Goal: Task Accomplishment & Management: Complete application form

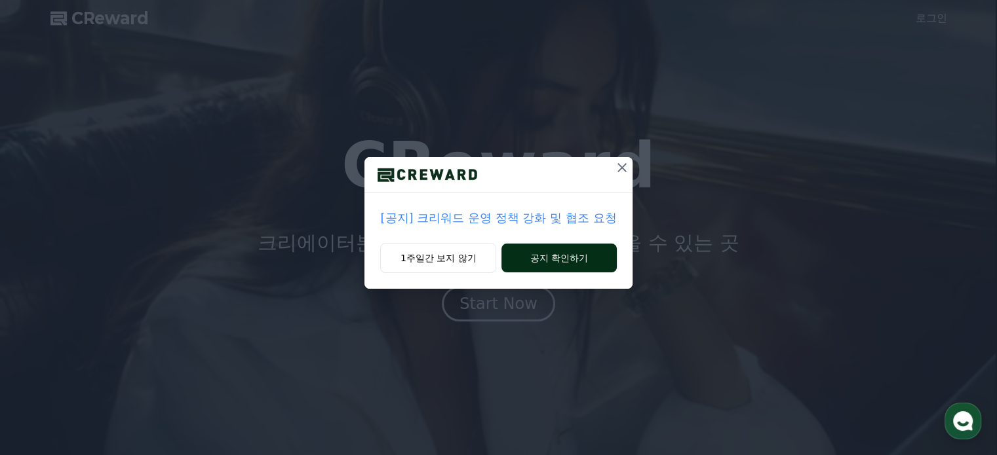
click at [575, 259] on button "공지 확인하기" at bounding box center [558, 258] width 115 height 29
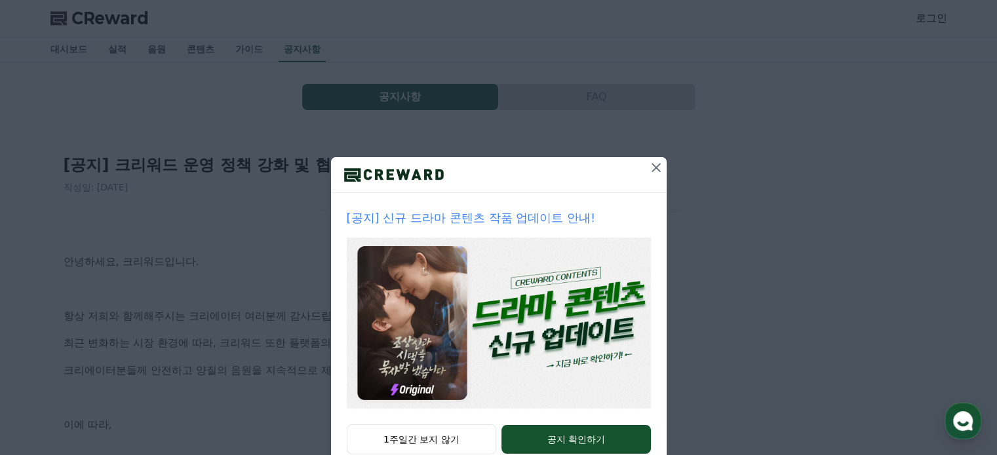
scroll to position [35, 0]
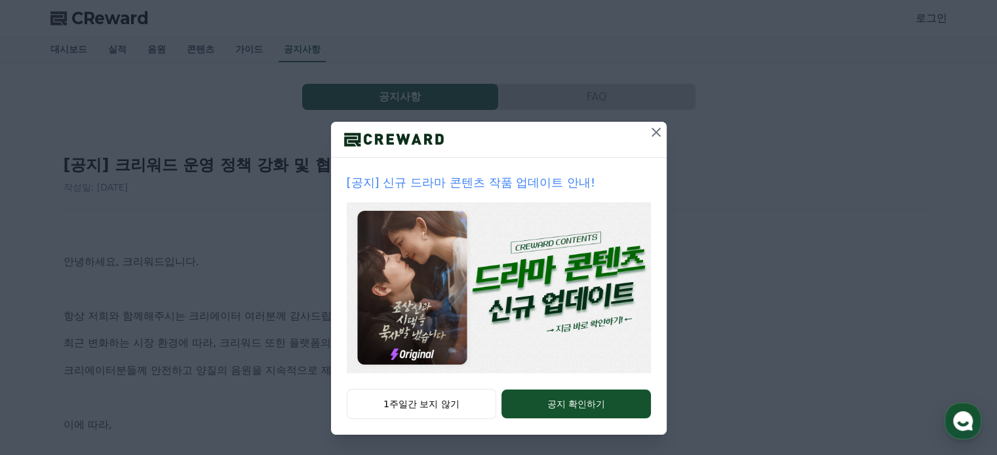
click at [648, 131] on icon at bounding box center [656, 133] width 16 height 16
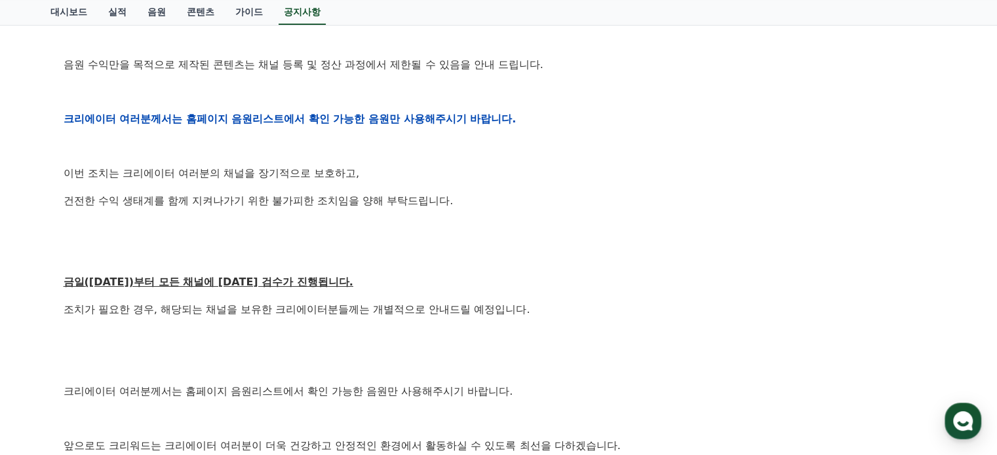
scroll to position [590, 0]
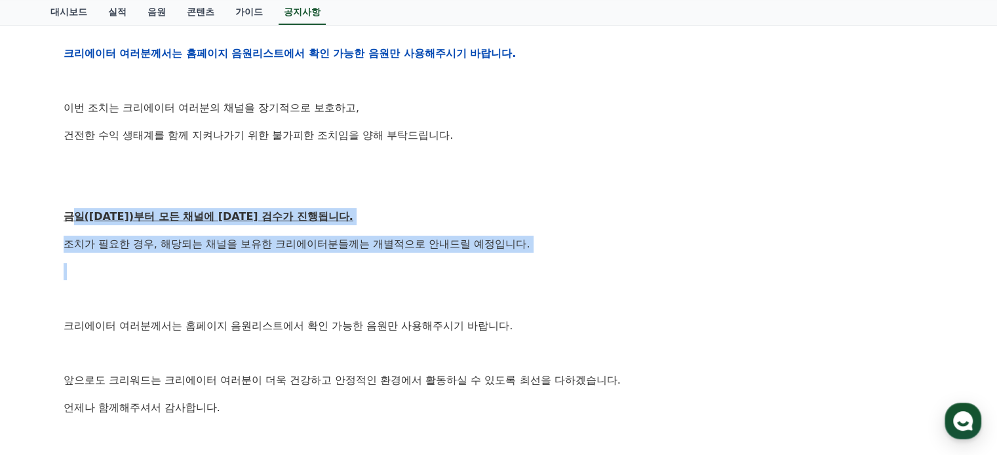
drag, startPoint x: 71, startPoint y: 214, endPoint x: 620, endPoint y: 262, distance: 551.2
click at [616, 255] on div "안녕하세요, 크리워드입니다. 항상 저희와 함께해주시는 크리에이터 여러분께 감사드립니다. 최근 변화하는 시장 환경에 따라, 크리워드 또한 플랫폼…" at bounding box center [499, 53] width 870 height 834
click at [621, 266] on p at bounding box center [499, 271] width 870 height 17
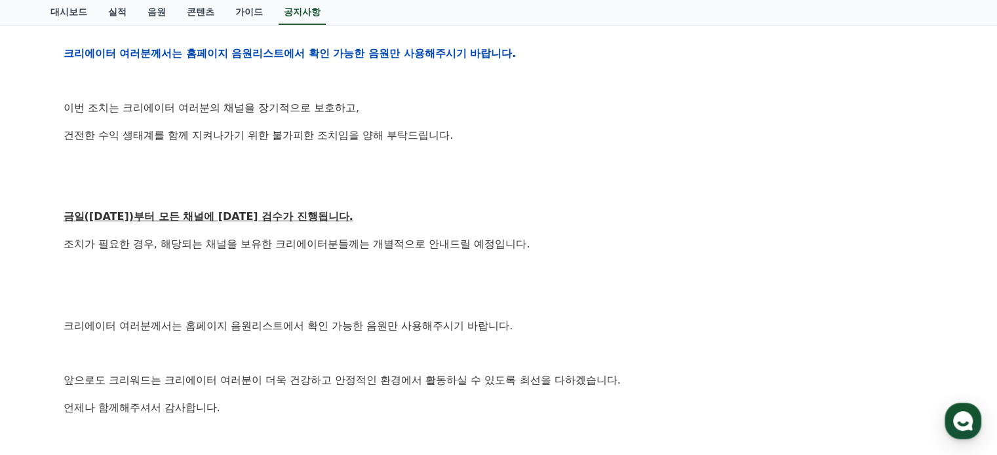
scroll to position [655, 0]
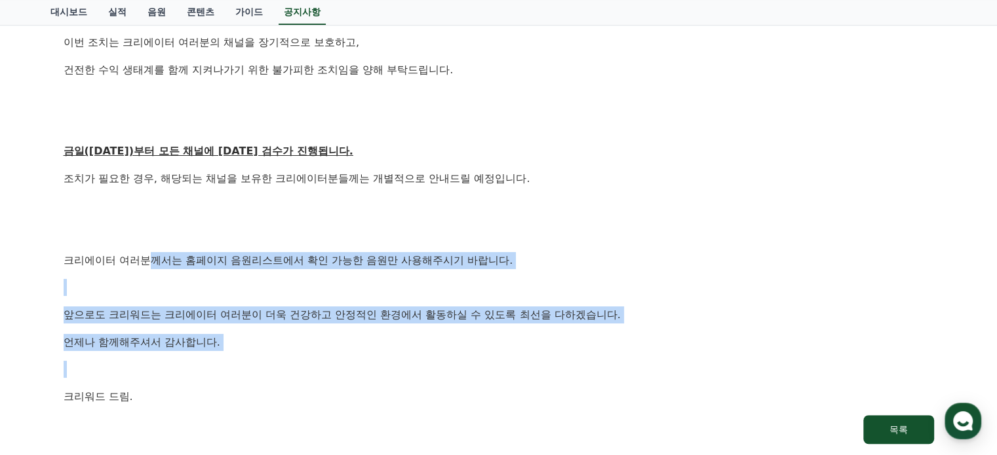
drag, startPoint x: 155, startPoint y: 260, endPoint x: 587, endPoint y: 361, distance: 443.0
click at [260, 267] on p "크리에이터 여러분께서는 홈페이지 음원리스트에서 확인 가능한 음원만 사용해주시기 바랍니다." at bounding box center [499, 260] width 870 height 17
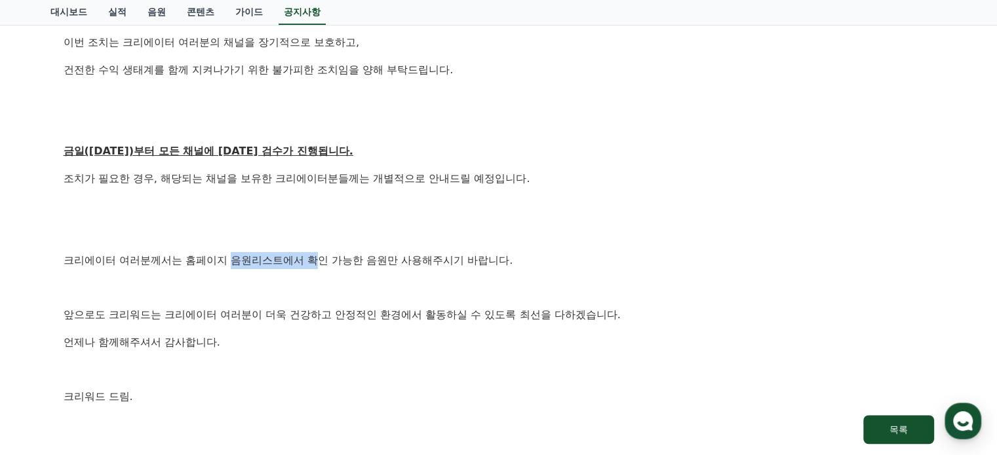
drag, startPoint x: 232, startPoint y: 257, endPoint x: 313, endPoint y: 269, distance: 81.6
click at [314, 256] on p "크리에이터 여러분께서는 홈페이지 음원리스트에서 확인 가능한 음원만 사용해주시기 바랍니다." at bounding box center [499, 260] width 870 height 17
click at [313, 285] on p at bounding box center [499, 287] width 870 height 17
drag, startPoint x: 230, startPoint y: 256, endPoint x: 482, endPoint y: 285, distance: 254.0
click at [469, 259] on p "크리에이터 여러분께서는 홈페이지 음원리스트에서 확인 가능한 음원만 사용해주시기 바랍니다." at bounding box center [499, 260] width 870 height 17
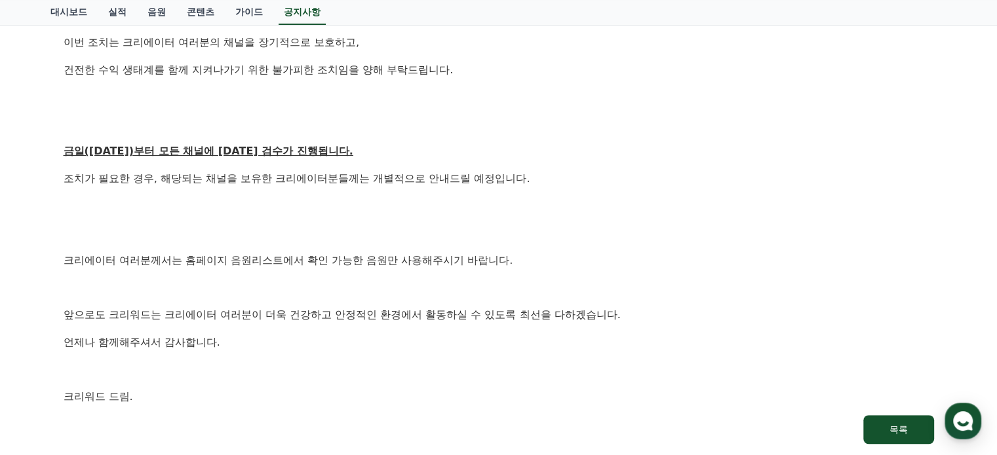
drag, startPoint x: 477, startPoint y: 285, endPoint x: 417, endPoint y: 287, distance: 59.7
click at [474, 286] on p at bounding box center [499, 287] width 870 height 17
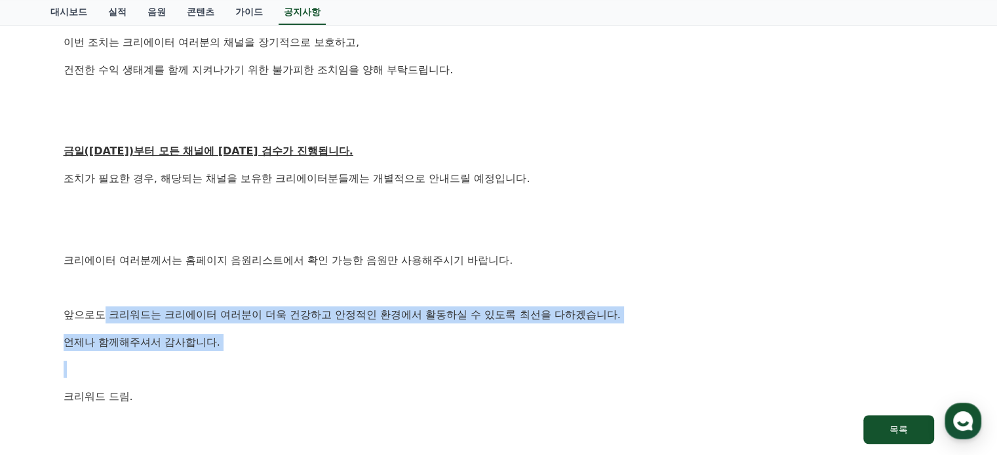
drag, startPoint x: 106, startPoint y: 315, endPoint x: 476, endPoint y: 369, distance: 374.9
drag, startPoint x: 476, startPoint y: 369, endPoint x: 456, endPoint y: 364, distance: 20.8
click at [475, 369] on p at bounding box center [499, 369] width 870 height 17
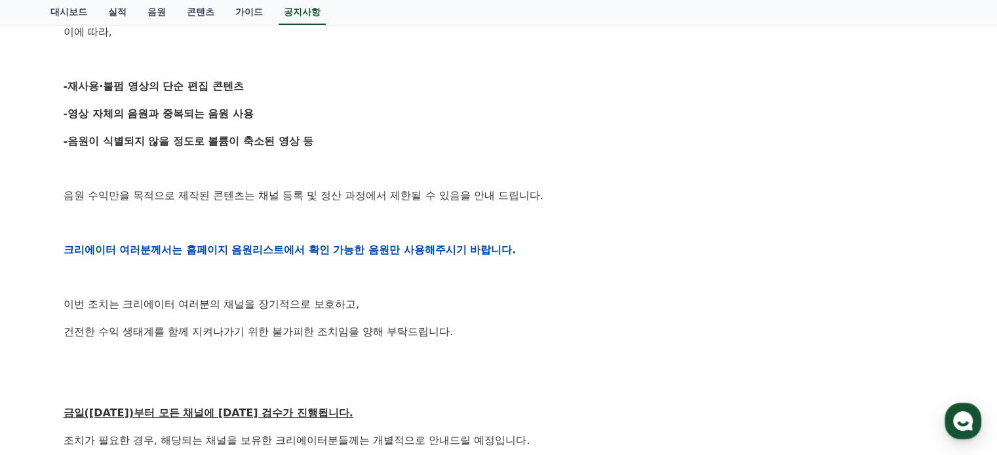
click at [322, 306] on p "이번 조치는 크리에이터 여러분의 채널을 장기적으로 보호하고," at bounding box center [499, 304] width 870 height 17
click at [265, 209] on div "안녕하세요, 크리워드입니다. 항상 저희와 함께해주시는 크리에이터 여러분께 감사드립니다. 최근 변화하는 시장 환경에 따라, 크리워드 또한 플랫폼…" at bounding box center [499, 250] width 870 height 834
drag, startPoint x: 64, startPoint y: 85, endPoint x: 324, endPoint y: 79, distance: 259.6
click at [324, 79] on p "-재사용·불펌 영상의 단순 편집 콘텐츠" at bounding box center [499, 86] width 870 height 17
click at [87, 87] on strong "-재사용·불펌 영상의 단순 편집 콘텐츠" at bounding box center [154, 86] width 180 height 12
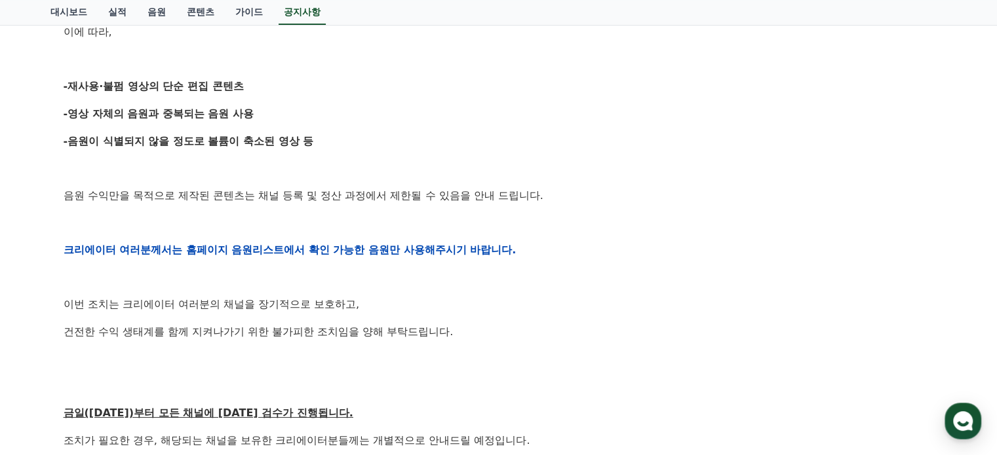
drag, startPoint x: 66, startPoint y: 86, endPoint x: 322, endPoint y: 81, distance: 256.9
click at [322, 81] on p "-재사용·불펌 영상의 단순 편집 콘텐츠" at bounding box center [499, 86] width 870 height 17
click at [121, 84] on strong "-재사용·불펌 영상의 단순 편집 콘텐츠" at bounding box center [154, 86] width 180 height 12
click at [71, 86] on strong "-재사용·불펌 영상의 단순 편집 콘텐츠" at bounding box center [154, 86] width 180 height 12
drag, startPoint x: 62, startPoint y: 142, endPoint x: 430, endPoint y: 151, distance: 368.4
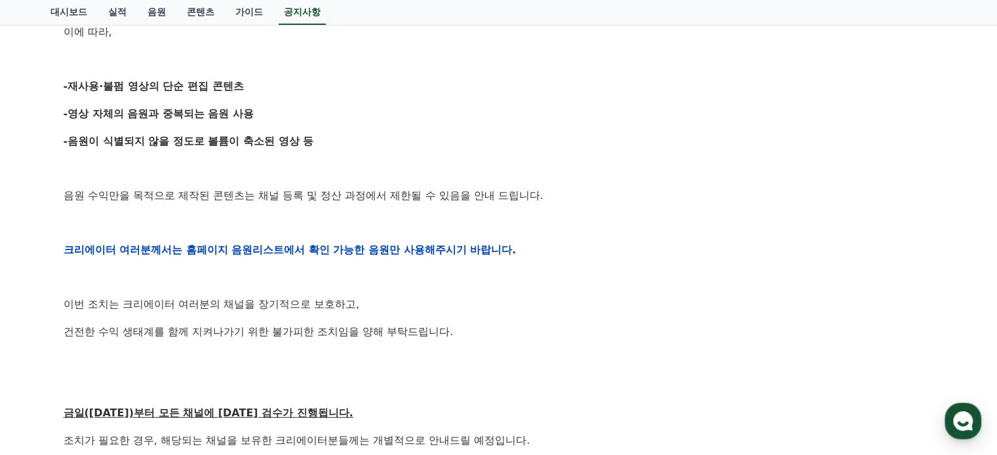
click at [426, 149] on div "[공지] 크리워드 운영 정책 강화 및 협조 요청 작성일: 2025-09-15 안녕하세요, 크리워드입니다. 항상 저희와 함께해주시는 크리에이터 …" at bounding box center [499, 228] width 876 height 961
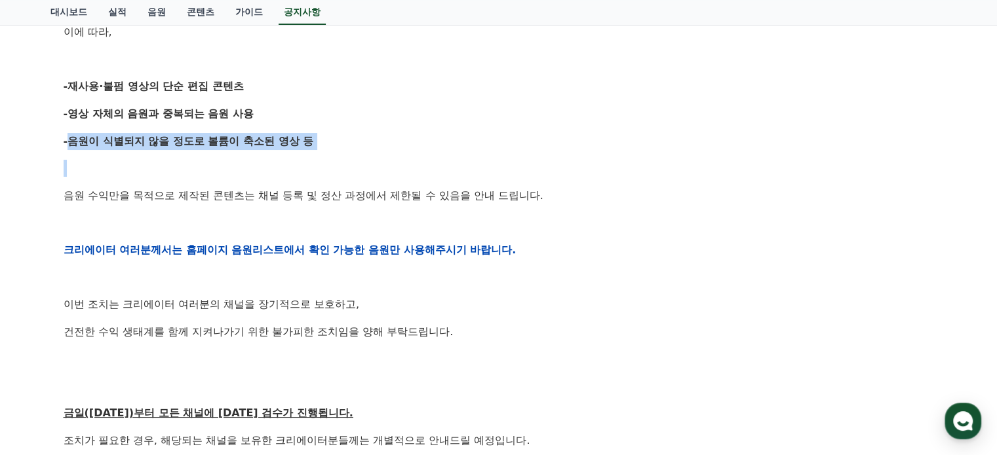
click at [460, 170] on p at bounding box center [499, 168] width 870 height 17
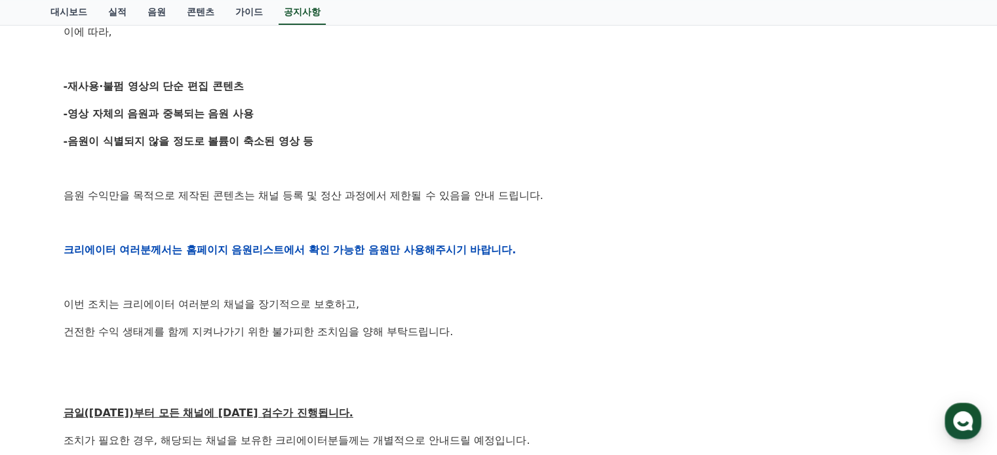
click at [653, 248] on p "크리에이터 여러분께서는 홈페이지 음원리스트에서 확인 가능한 음원만 사용해주시기 바랍니다." at bounding box center [499, 250] width 870 height 17
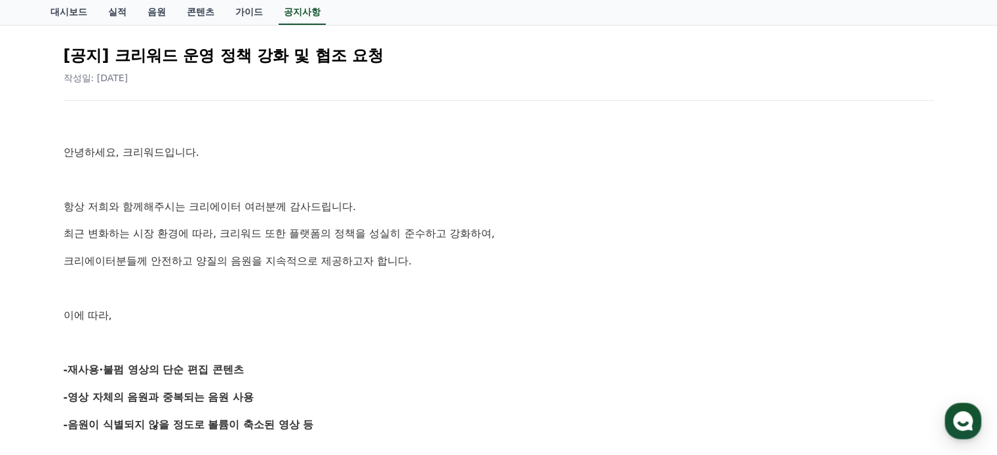
scroll to position [0, 0]
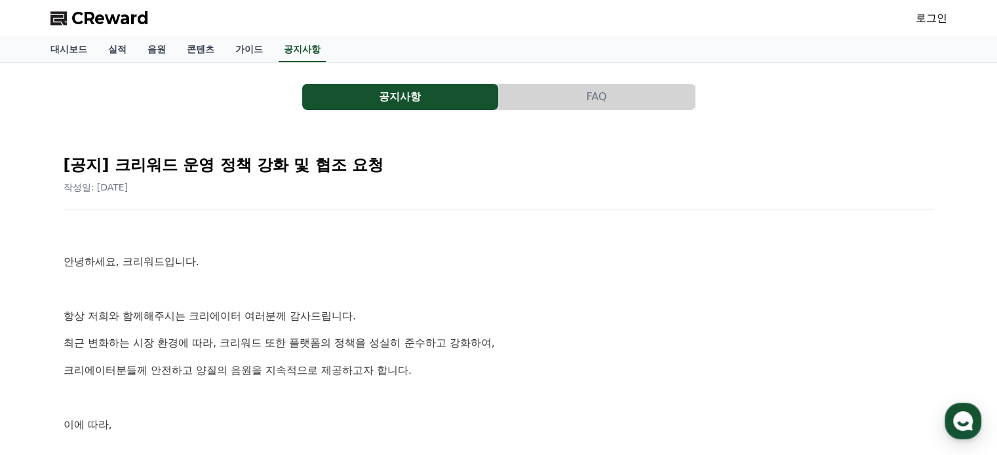
drag, startPoint x: 145, startPoint y: 182, endPoint x: 47, endPoint y: 176, distance: 98.5
drag, startPoint x: 117, startPoint y: 187, endPoint x: 52, endPoint y: 188, distance: 64.2
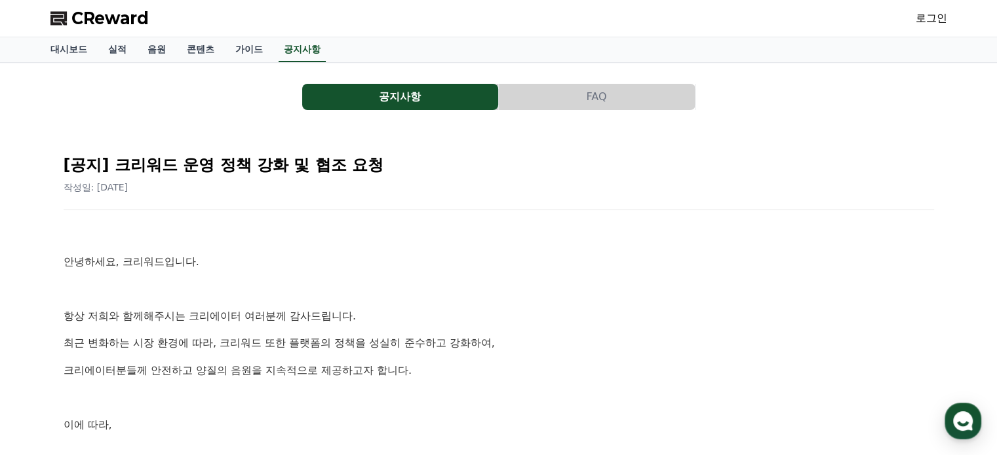
drag, startPoint x: 160, startPoint y: 195, endPoint x: 42, endPoint y: 189, distance: 118.1
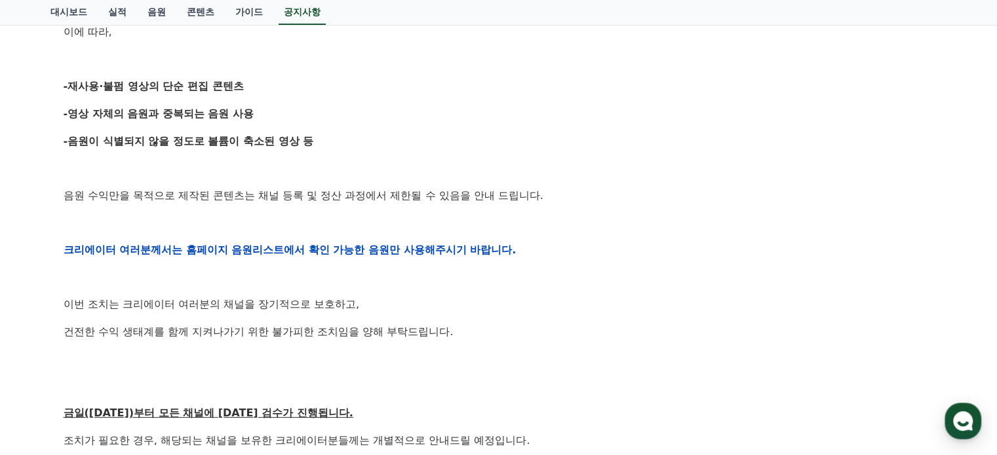
scroll to position [721, 0]
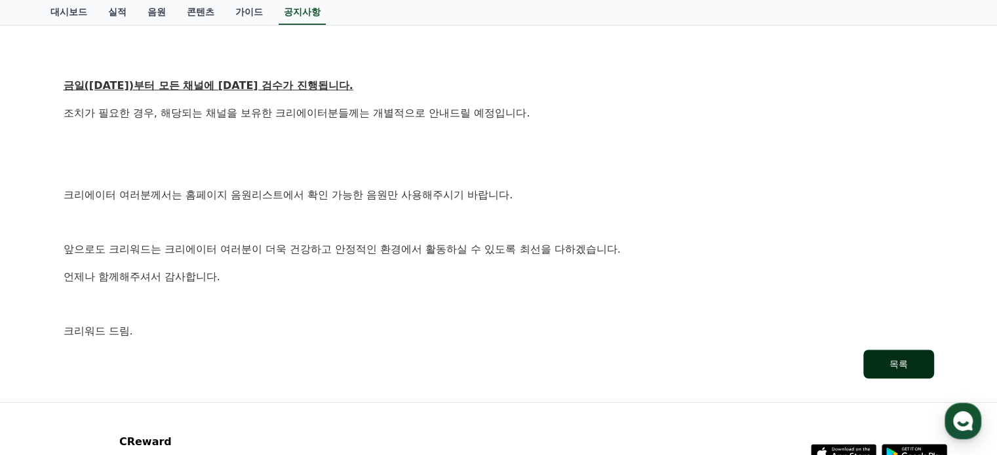
click at [871, 363] on button "목록" at bounding box center [898, 364] width 71 height 29
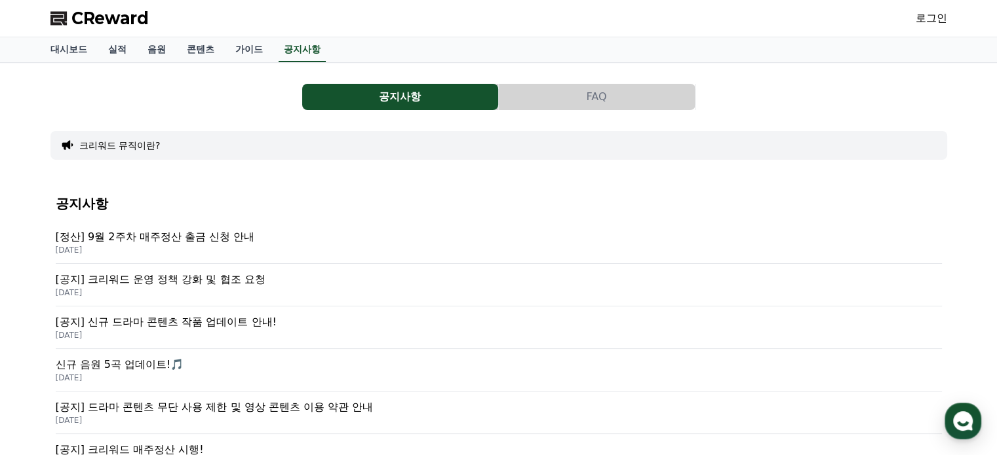
click at [86, 18] on span "CReward" at bounding box center [109, 18] width 77 height 21
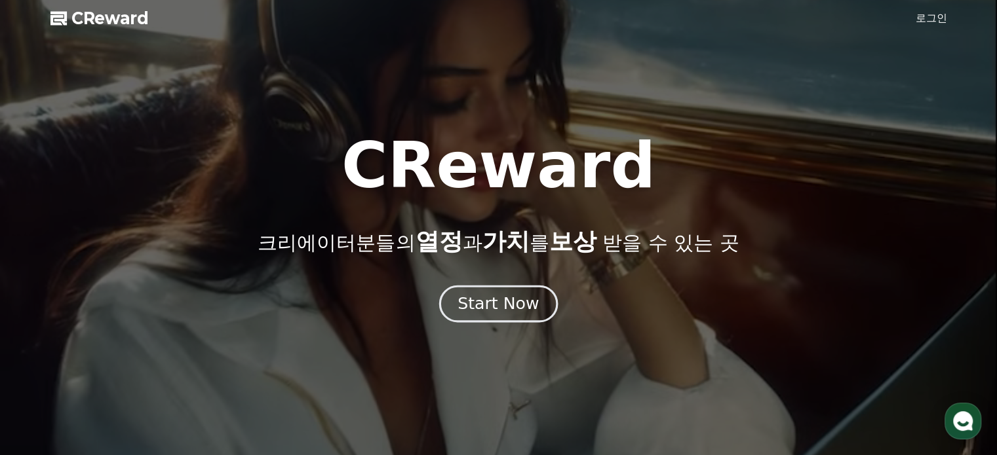
click at [519, 311] on div "Start Now" at bounding box center [497, 304] width 81 height 22
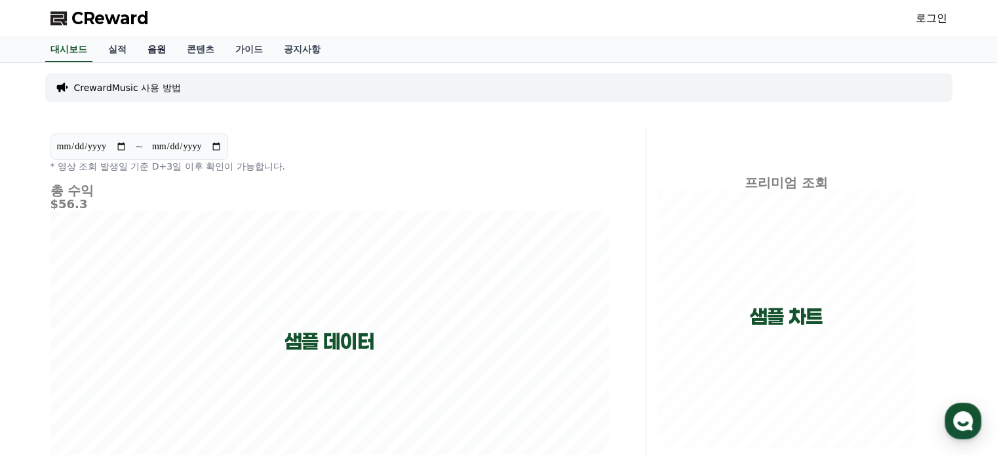
click at [152, 54] on link "음원" at bounding box center [156, 49] width 39 height 25
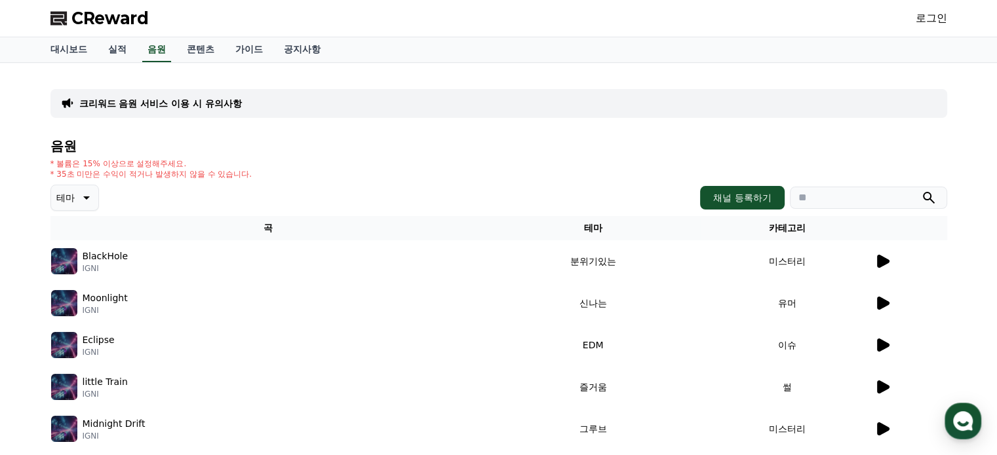
click at [20, 256] on div "크리워드 음원 서비스 이용 시 유의사항 음원 * 볼륨은 15% 이상으로 설정해주세요. * 35초 미만은 수익이 적거나 발생하지 않을 수 있습니…" at bounding box center [498, 380] width 997 height 634
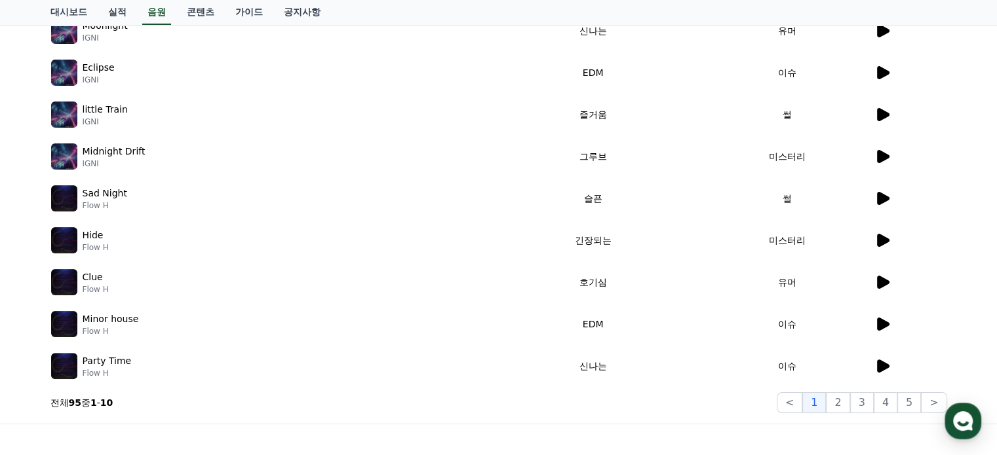
scroll to position [404, 0]
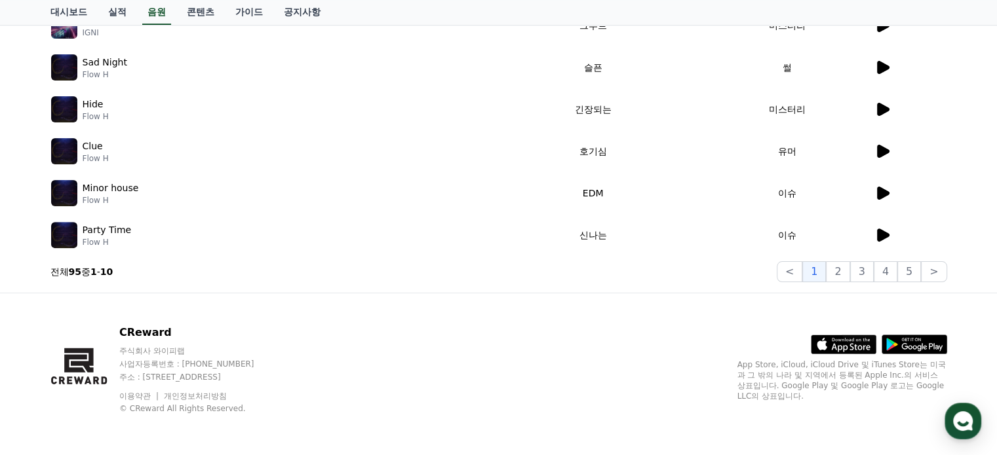
click at [497, 322] on div "CReward 주식회사 와이피랩 사업자등록번호 : 655-81-03655 주소 : 경기도 김포시 양촌읍 양곡로 495, 3층 305-비이16호…" at bounding box center [498, 375] width 917 height 163
click at [568, 315] on div "CReward 주식회사 와이피랩 사업자등록번호 : 655-81-03655 주소 : 경기도 김포시 양촌읍 양곡로 495, 3층 305-비이16호…" at bounding box center [498, 375] width 917 height 163
click at [565, 280] on section "전체 95 중 1 - 10 < 1 2 3 4 5 >" at bounding box center [498, 271] width 896 height 21
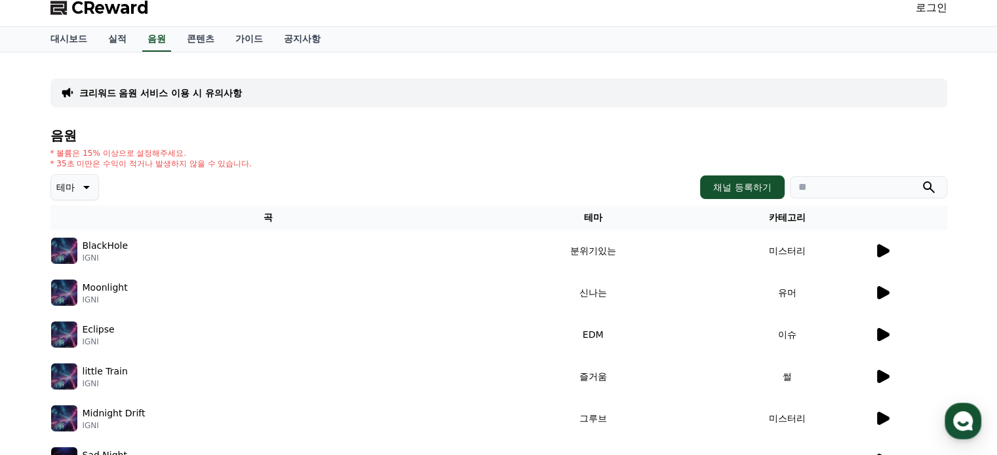
scroll to position [0, 0]
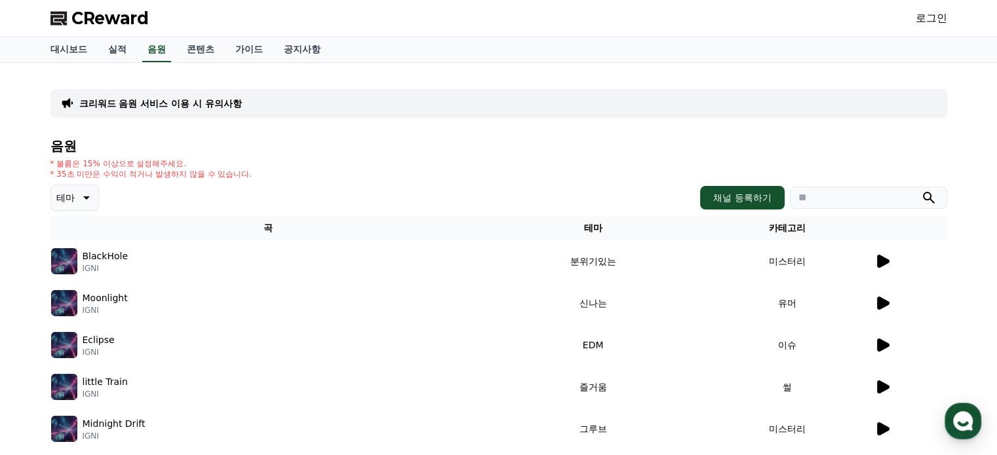
click at [18, 265] on div "크리워드 음원 서비스 이용 시 유의사항 음원 * 볼륨은 15% 이상으로 설정해주세요. * 35초 미만은 수익이 적거나 발생하지 않을 수 있습니…" at bounding box center [498, 380] width 997 height 634
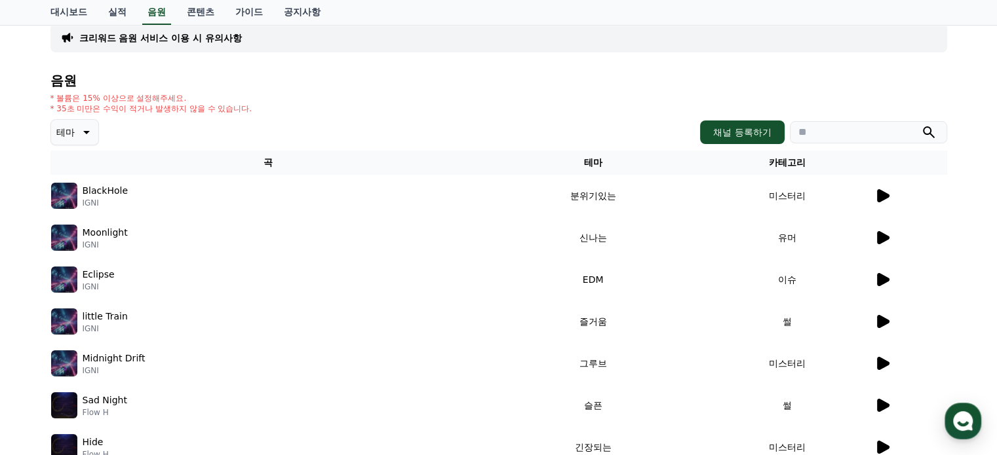
scroll to position [131, 0]
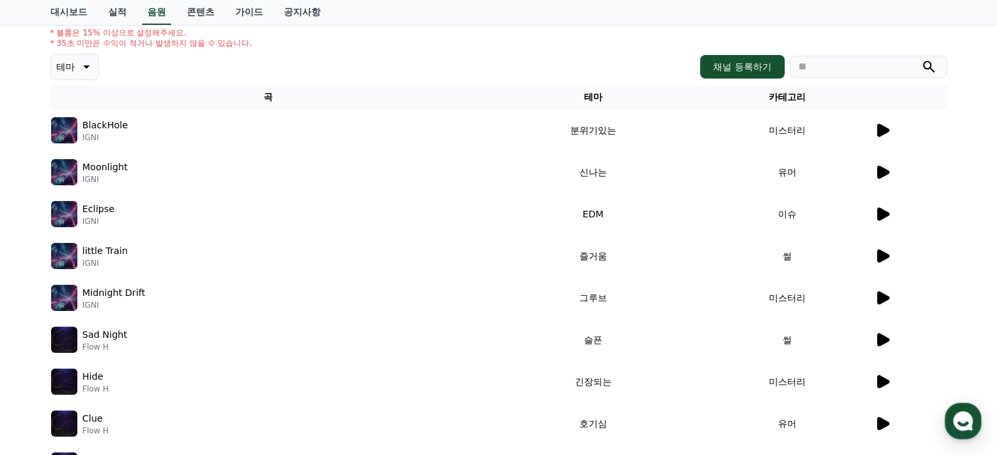
click at [90, 138] on p "IGNI" at bounding box center [105, 137] width 45 height 10
click at [93, 126] on p "BlackHole" at bounding box center [105, 126] width 45 height 14
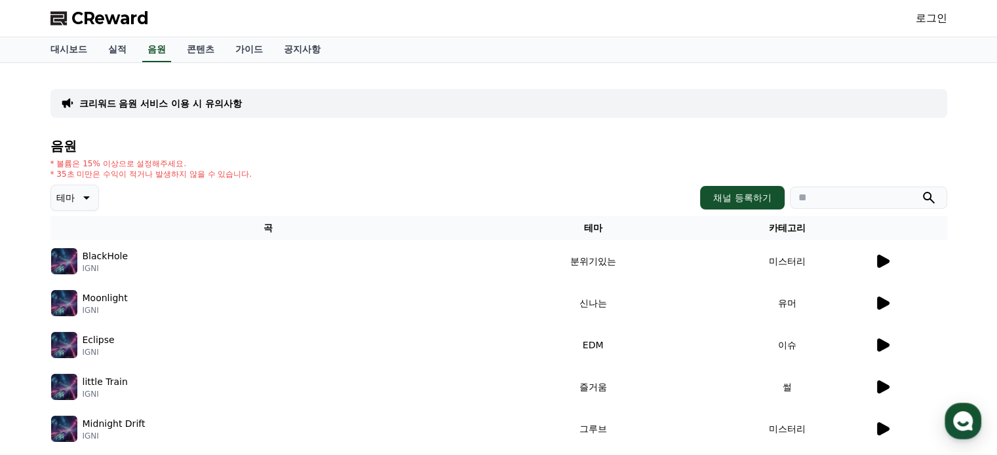
click at [197, 104] on p "크리워드 음원 서비스 이용 시 유의사항" at bounding box center [160, 103] width 163 height 13
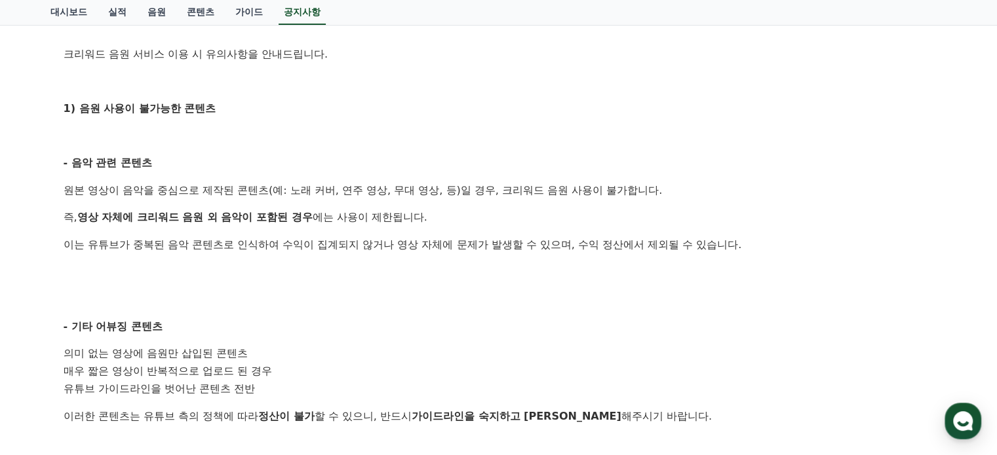
scroll to position [328, 0]
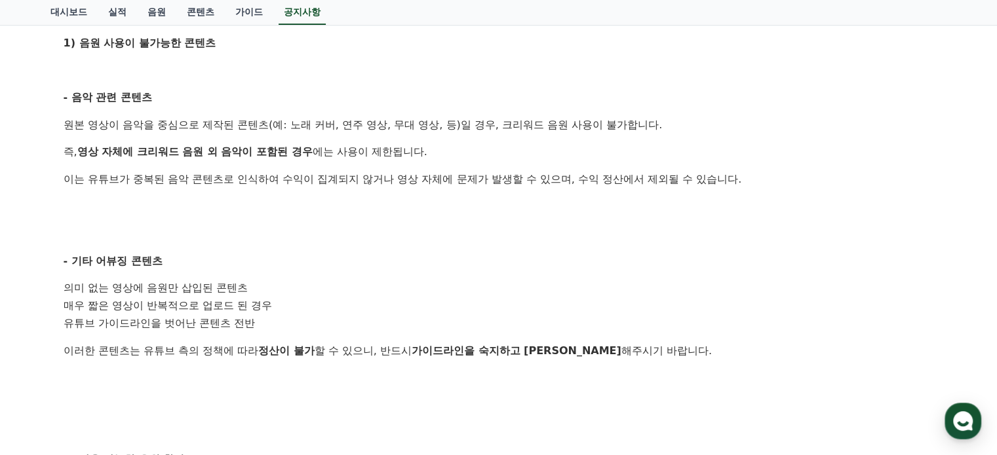
click at [15, 314] on div "공지사항 FAQ [필독] 크리워드 음원 서비스 이용 시 유의사항 작성일: 2025-02-21 안녕하세요, 크리워드입니다. 크리워드를 이용해주시…" at bounding box center [498, 283] width 997 height 1096
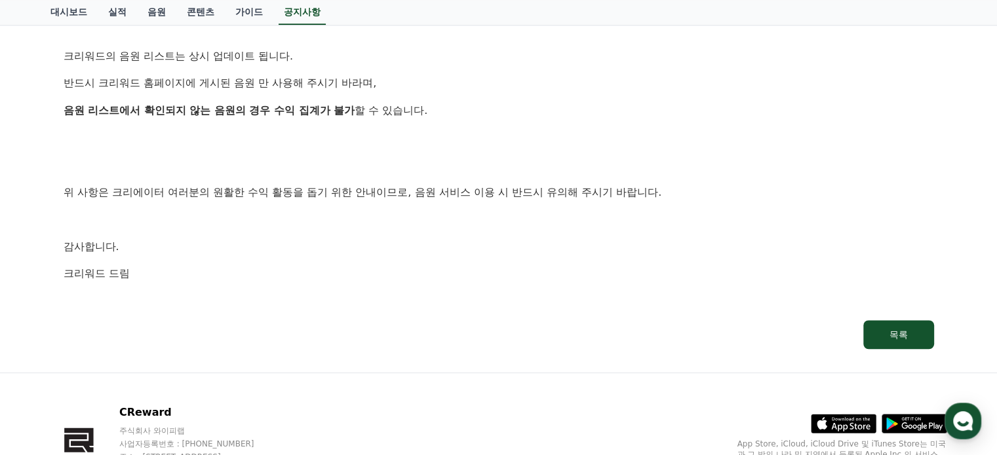
scroll to position [864, 0]
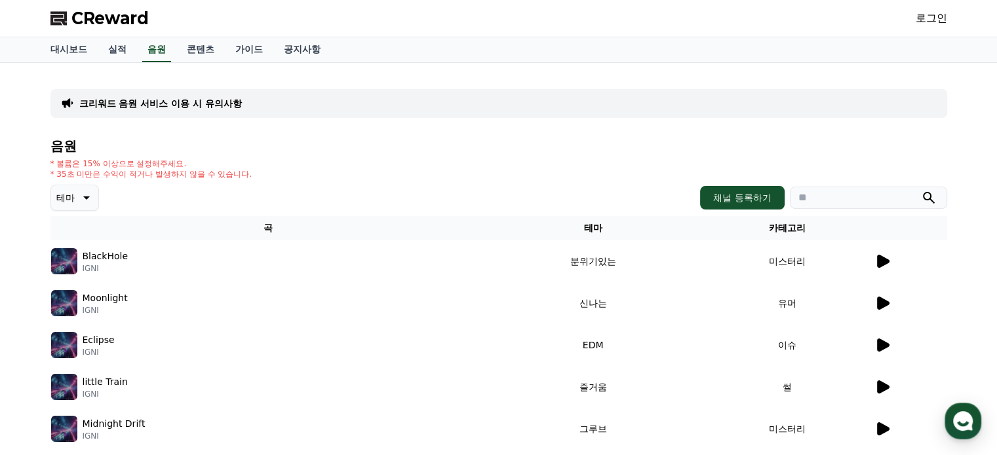
click at [88, 194] on icon at bounding box center [85, 198] width 16 height 16
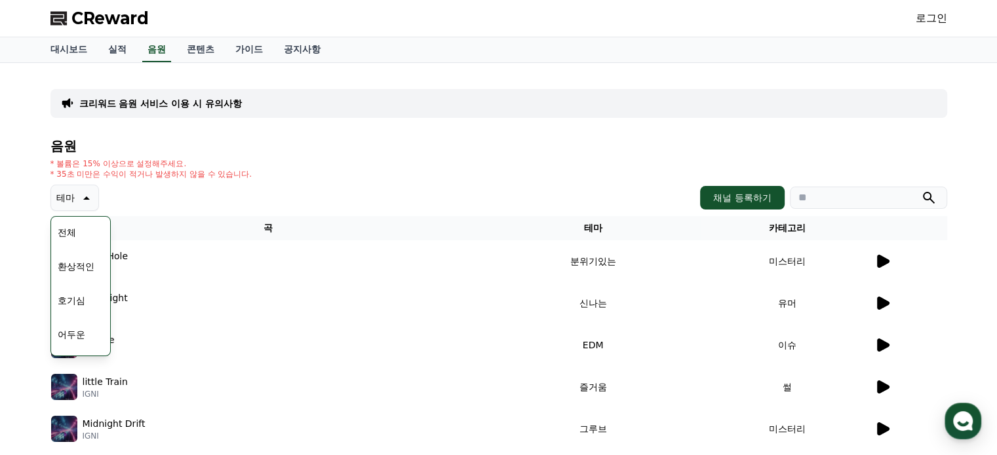
click at [67, 229] on button "전체" at bounding box center [66, 232] width 29 height 29
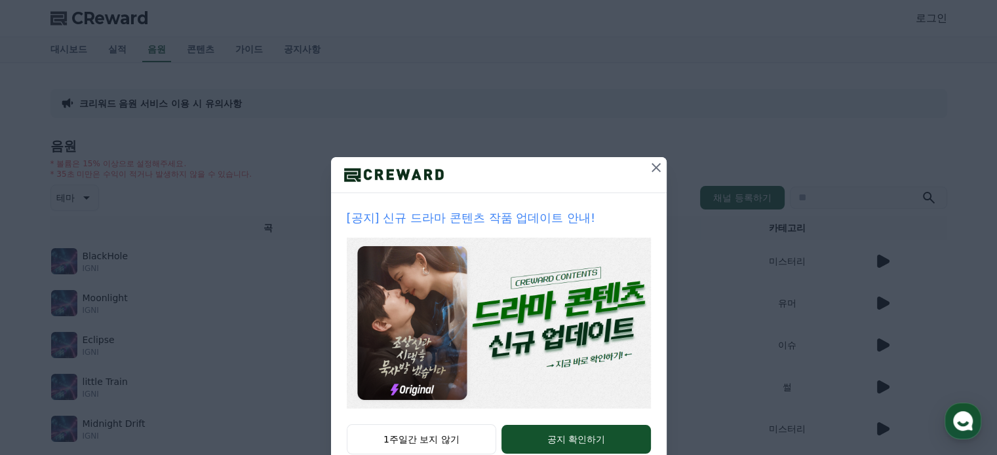
scroll to position [35, 0]
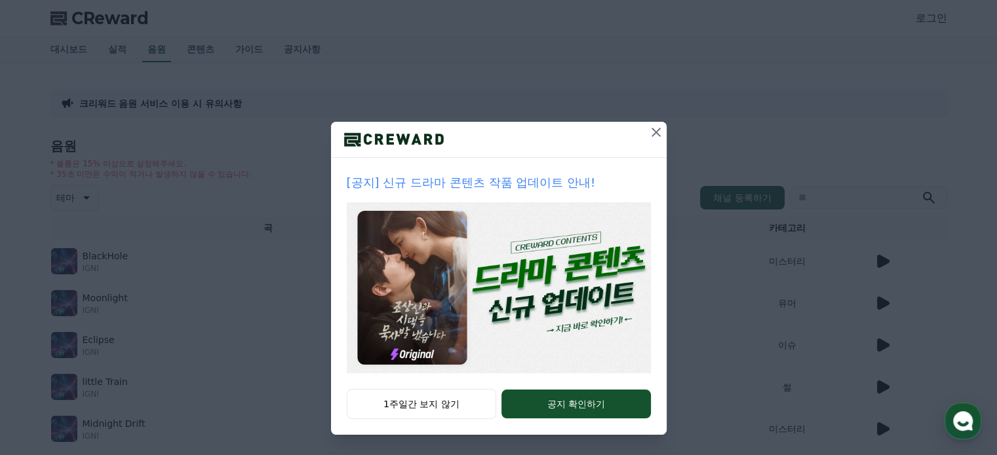
click at [653, 128] on icon at bounding box center [656, 133] width 16 height 16
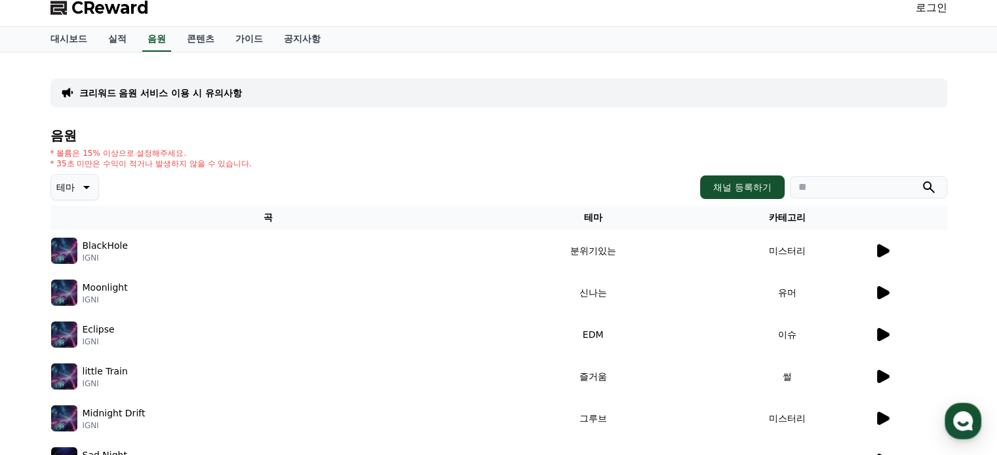
scroll to position [0, 0]
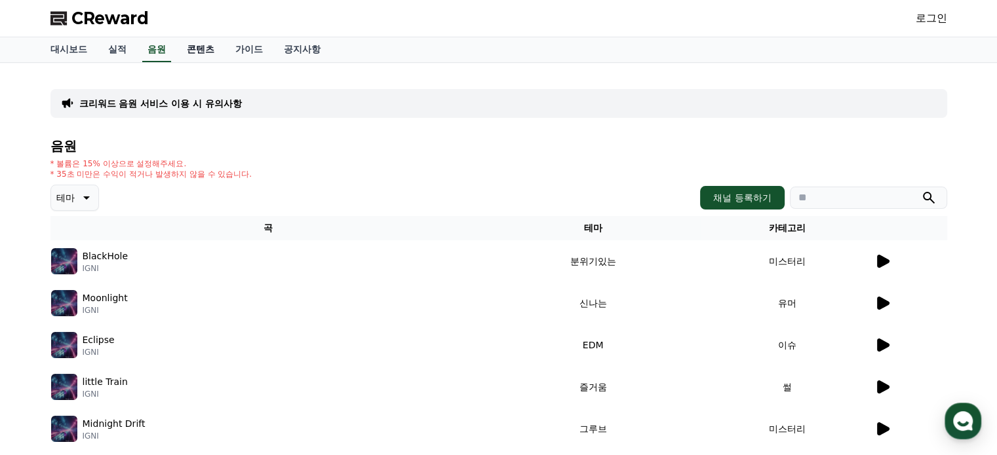
click at [201, 50] on link "콘텐츠" at bounding box center [200, 49] width 48 height 25
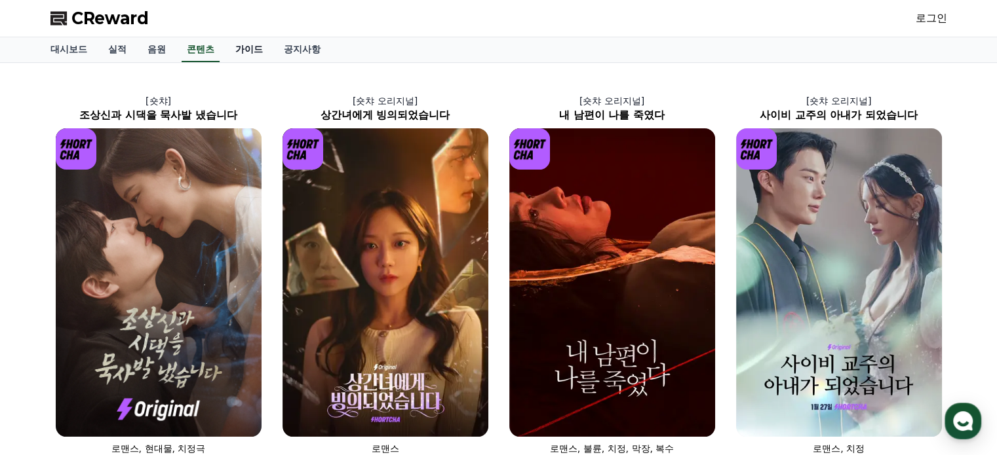
click at [246, 47] on link "가이드" at bounding box center [249, 49] width 48 height 25
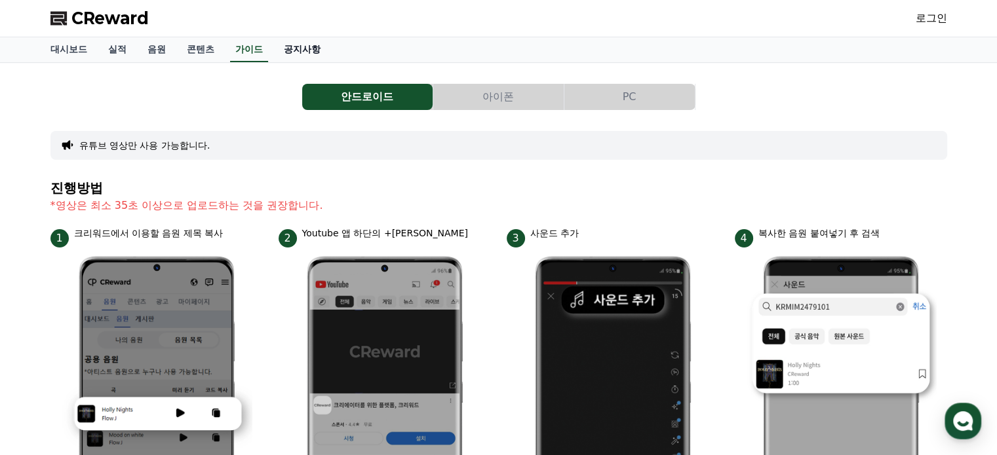
click at [304, 50] on link "공지사항" at bounding box center [302, 49] width 58 height 25
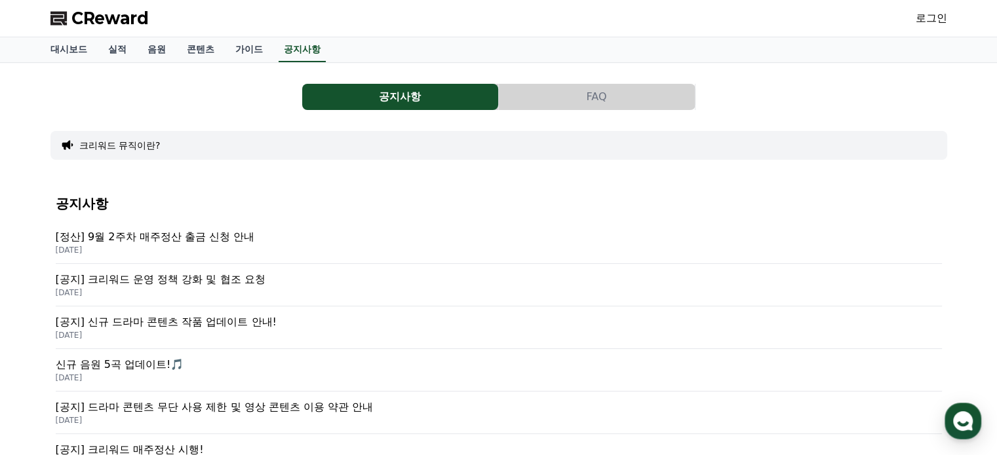
click at [201, 234] on p "[정산] 9월 2주차 매주정산 출금 신청 안내" at bounding box center [499, 237] width 886 height 16
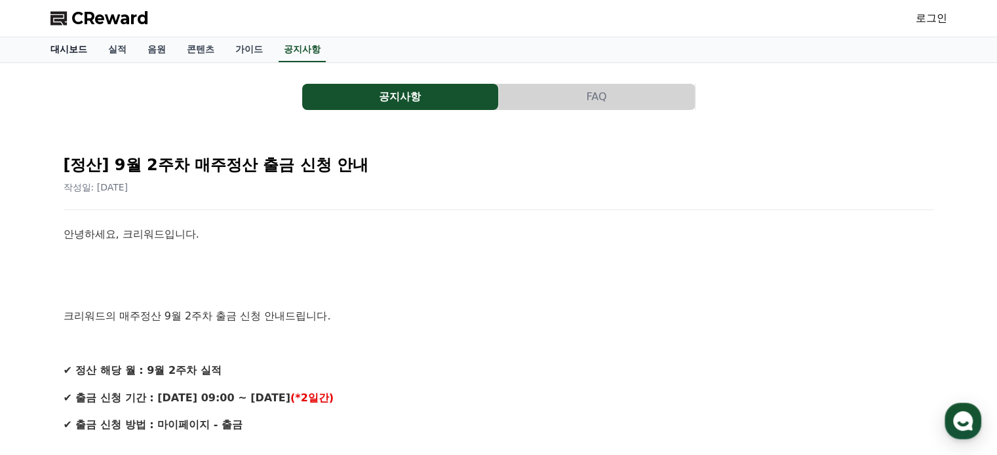
click at [71, 47] on link "대시보드" at bounding box center [69, 49] width 58 height 25
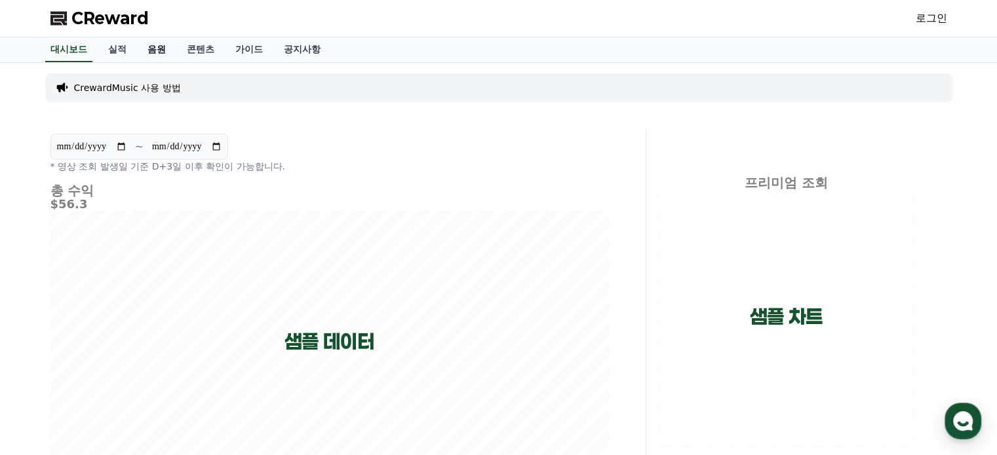
click at [159, 44] on link "음원" at bounding box center [156, 49] width 39 height 25
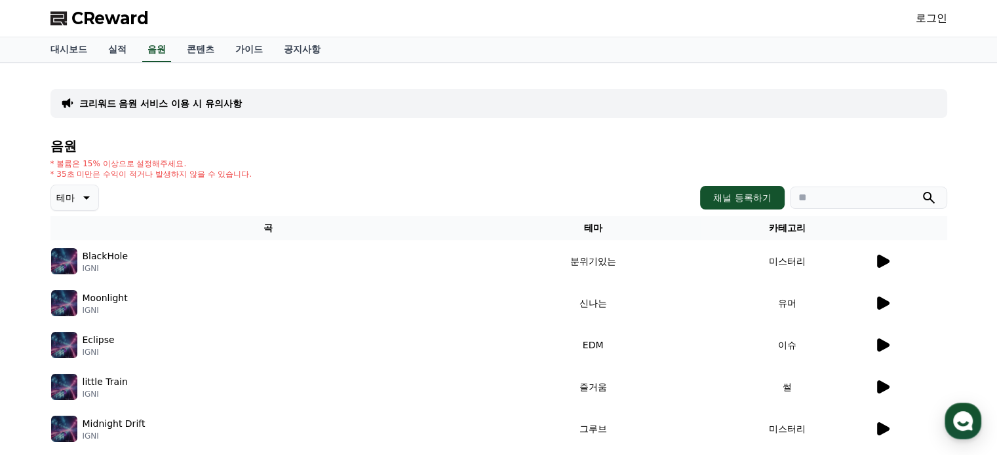
click at [66, 199] on p "테마" at bounding box center [65, 198] width 18 height 18
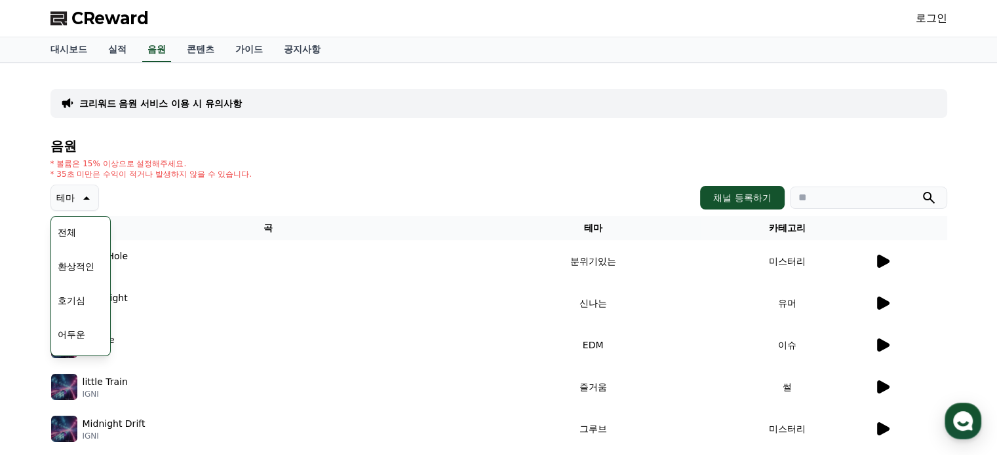
drag, startPoint x: 380, startPoint y: 208, endPoint x: 663, endPoint y: 223, distance: 282.9
click at [388, 208] on div "테마 테마 전체 환상적인 호기심 어두운 밝은 통통튀는 신나는 반전 웅장한 드라마틱 즐거움 분위기있는 EDM 그루브 슬픈 잔잔한 귀여운 감동적인…" at bounding box center [498, 198] width 896 height 26
click at [752, 199] on button "채널 등록하기" at bounding box center [742, 198] width 84 height 24
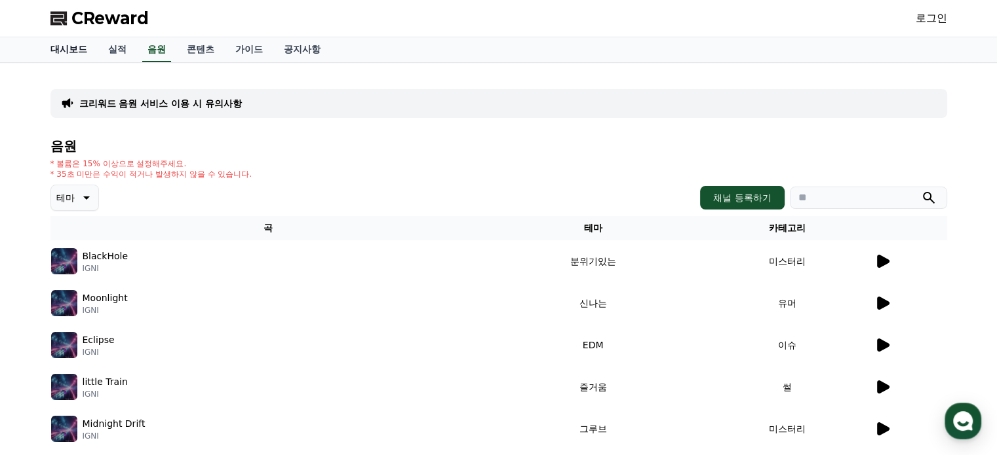
click at [58, 54] on link "대시보드" at bounding box center [69, 49] width 58 height 25
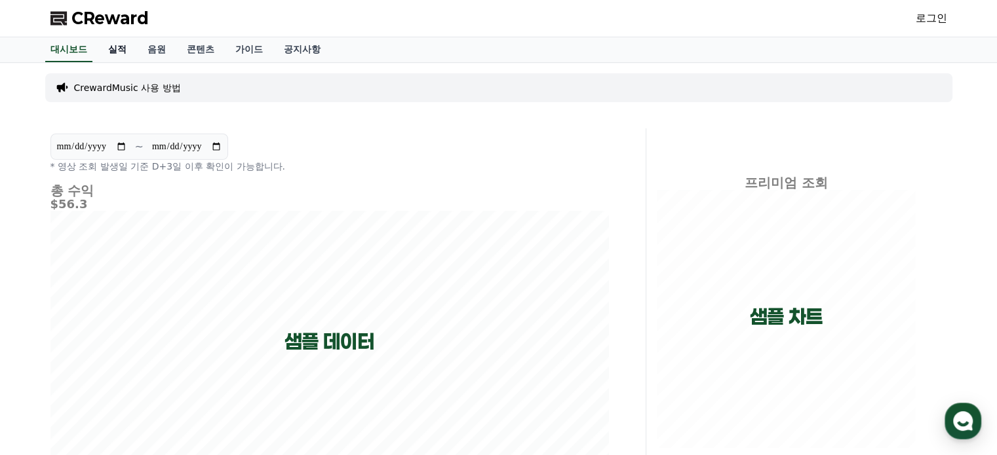
click at [115, 54] on link "실적" at bounding box center [117, 49] width 39 height 25
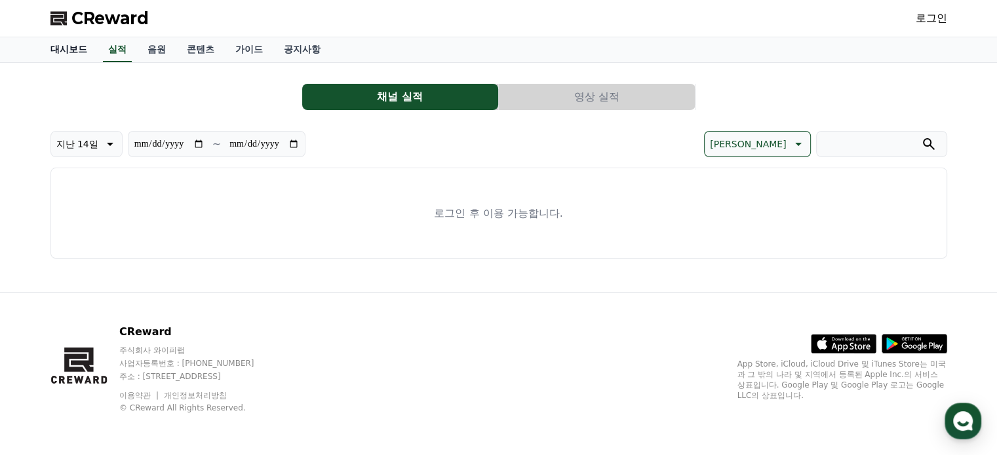
click at [67, 53] on link "대시보드" at bounding box center [69, 49] width 58 height 25
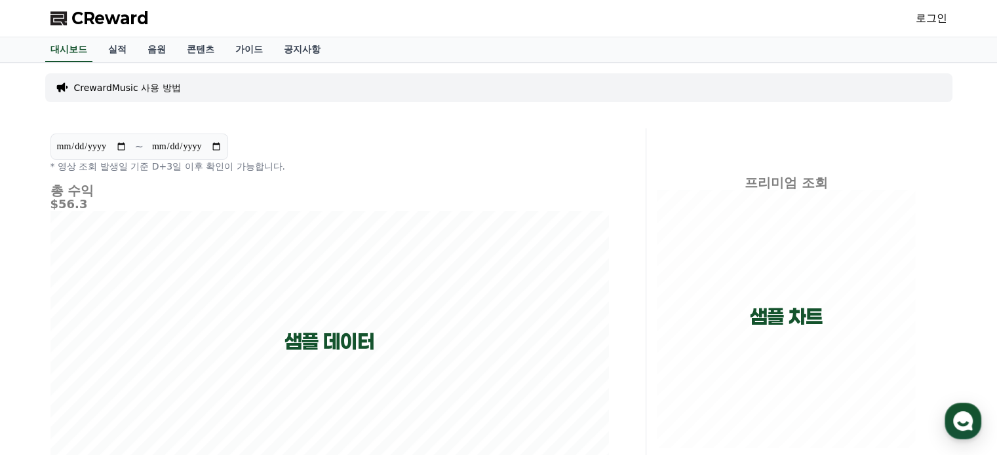
click at [128, 81] on p "CrewardMusic 사용 방법" at bounding box center [127, 87] width 107 height 13
click at [102, 49] on link "실적" at bounding box center [117, 49] width 39 height 25
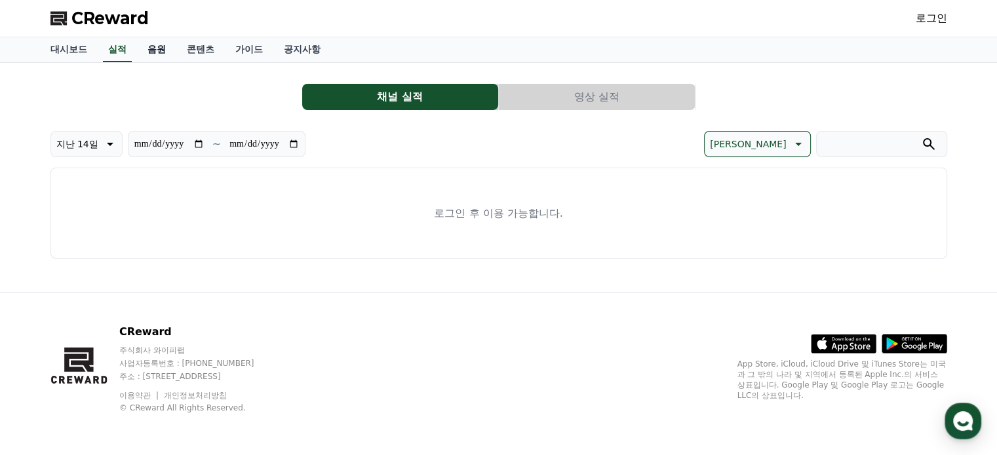
click at [140, 51] on link "음원" at bounding box center [156, 49] width 39 height 25
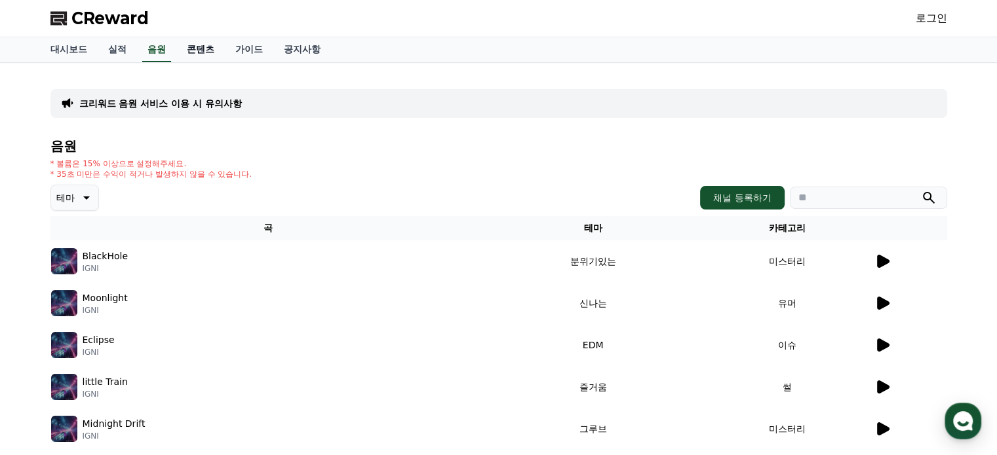
click at [199, 44] on link "콘텐츠" at bounding box center [200, 49] width 48 height 25
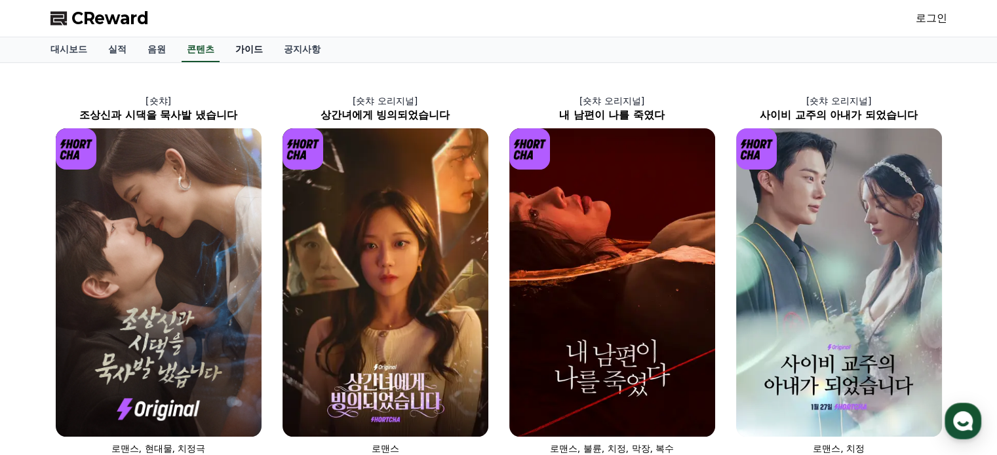
click at [251, 43] on link "가이드" at bounding box center [249, 49] width 48 height 25
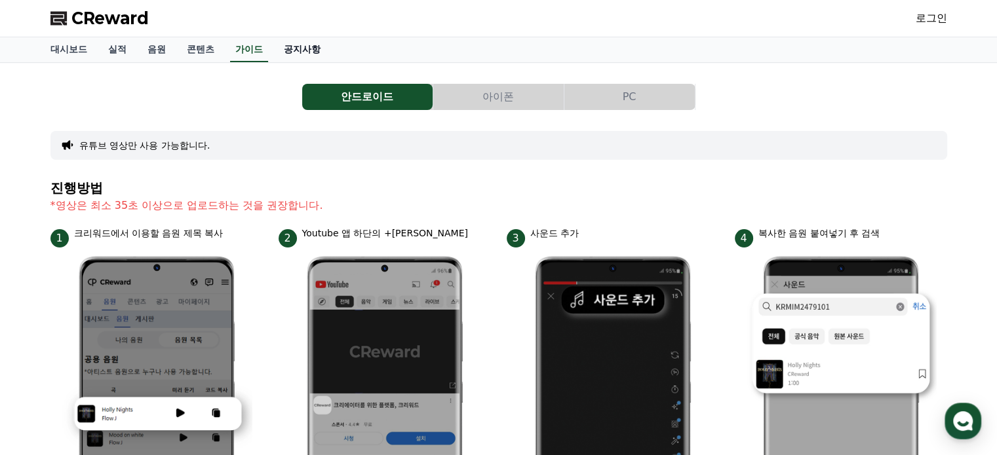
click at [304, 52] on link "공지사항" at bounding box center [302, 49] width 58 height 25
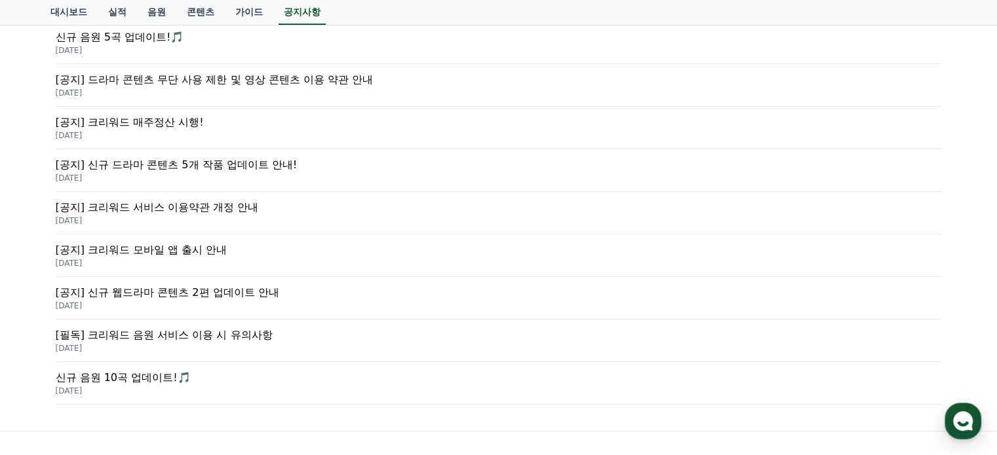
scroll to position [66, 0]
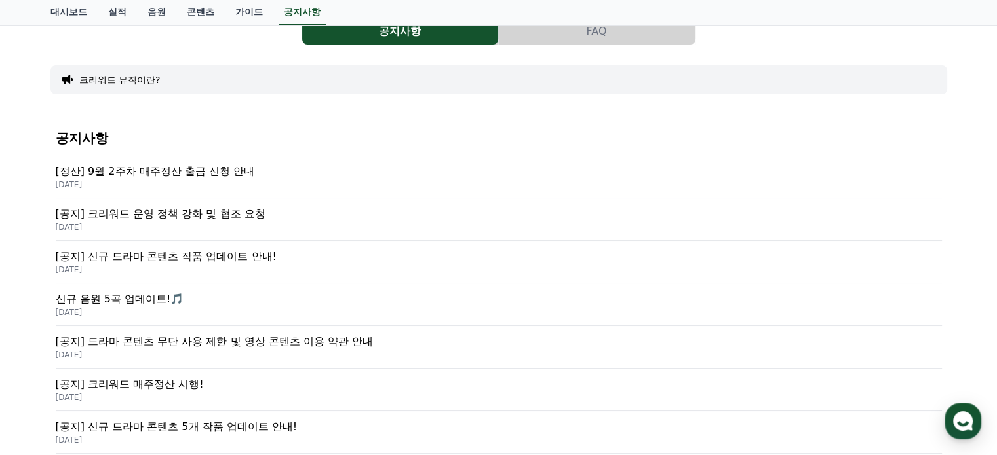
click at [168, 217] on p "[공지] 크리워드 운영 정책 강화 및 협조 요청" at bounding box center [499, 214] width 886 height 16
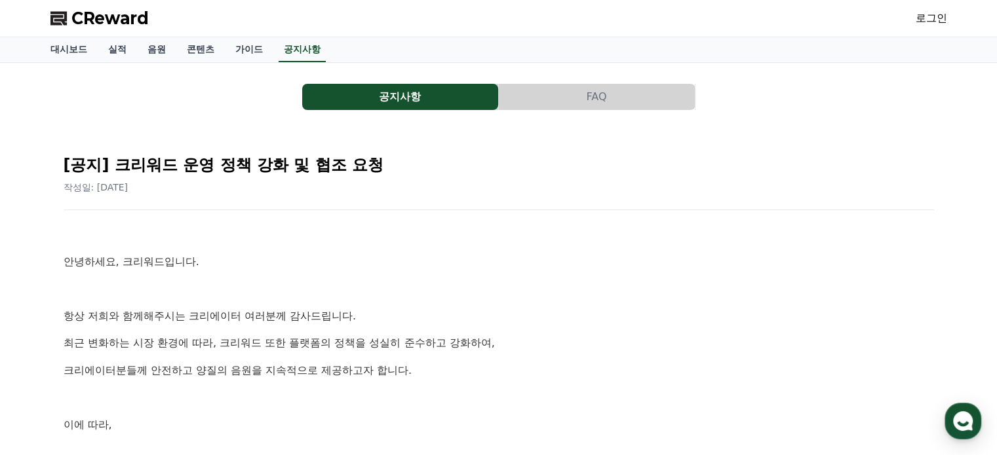
scroll to position [131, 0]
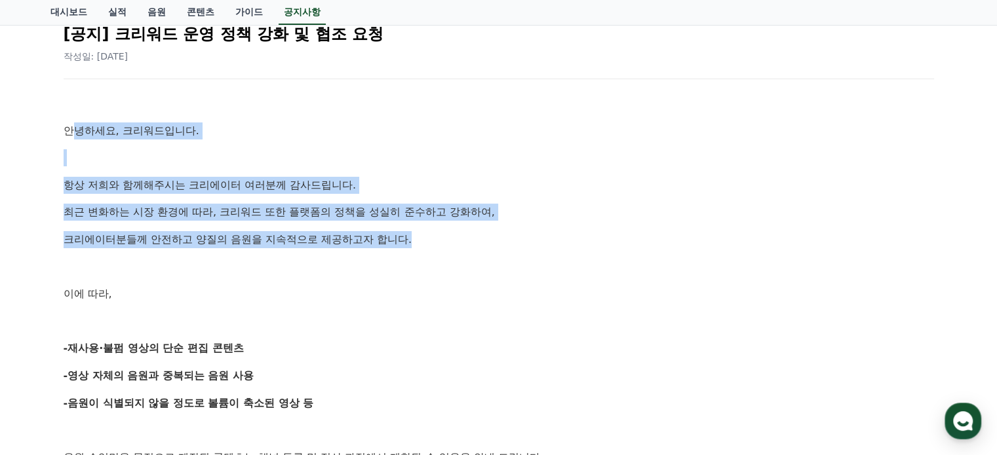
drag, startPoint x: 68, startPoint y: 117, endPoint x: 512, endPoint y: 244, distance: 461.3
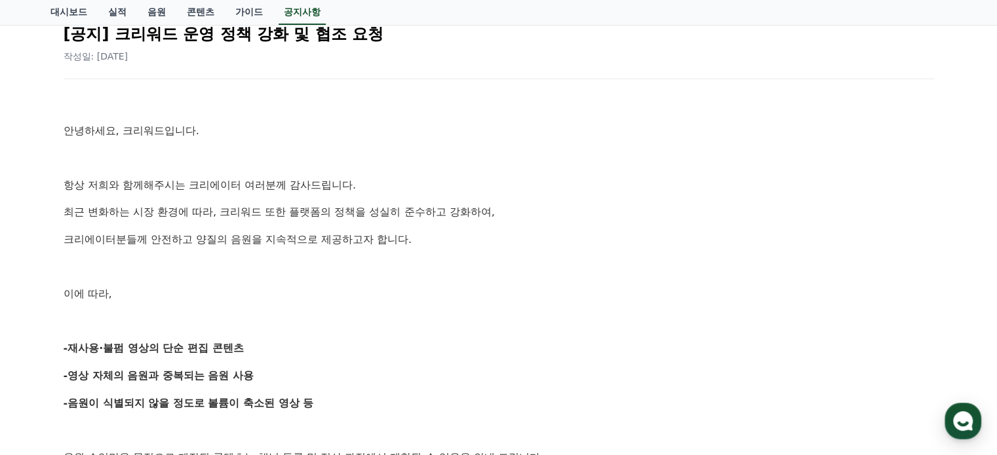
drag, startPoint x: 516, startPoint y: 250, endPoint x: 267, endPoint y: 267, distance: 249.0
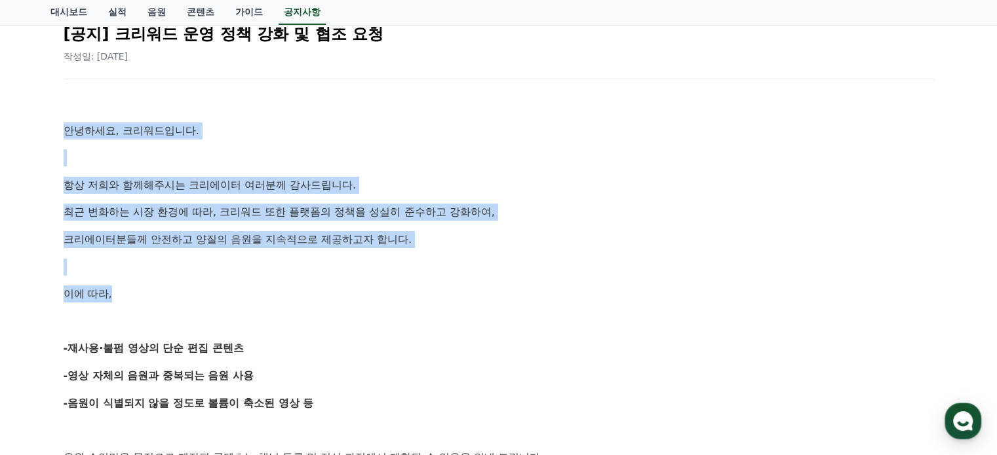
drag, startPoint x: 215, startPoint y: 275, endPoint x: 26, endPoint y: 123, distance: 243.3
click at [26, 123] on div "공지사항 FAQ [공지] 크리워드 운영 정책 강화 및 협조 요청 작성일: 2025-09-15 안녕하세요, 크리워드입니다. 항상 저희와 함께해주…" at bounding box center [498, 462] width 997 height 1060
click at [68, 159] on p at bounding box center [499, 157] width 870 height 17
drag, startPoint x: 55, startPoint y: 123, endPoint x: 220, endPoint y: 298, distance: 241.1
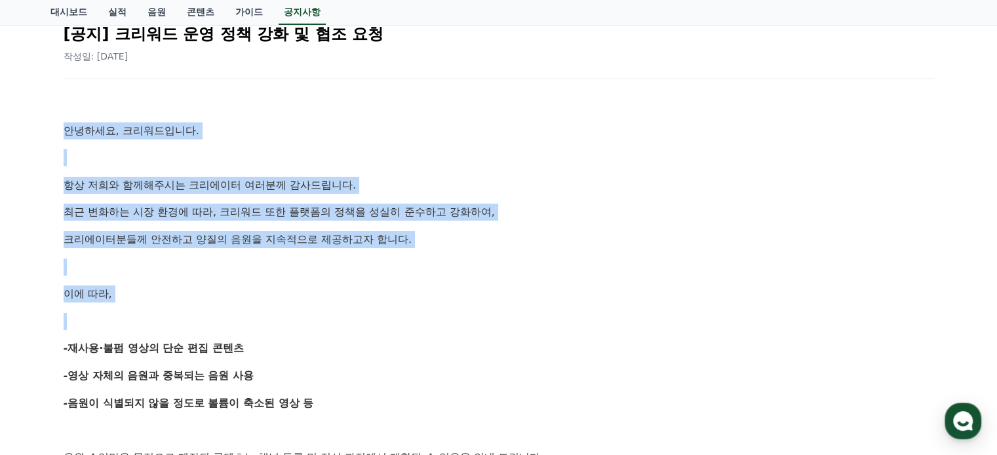
click at [194, 291] on p "이에 따라," at bounding box center [499, 294] width 870 height 17
drag, startPoint x: 157, startPoint y: 301, endPoint x: 49, endPoint y: 137, distance: 196.8
drag, startPoint x: 144, startPoint y: 293, endPoint x: 42, endPoint y: 218, distance: 126.1
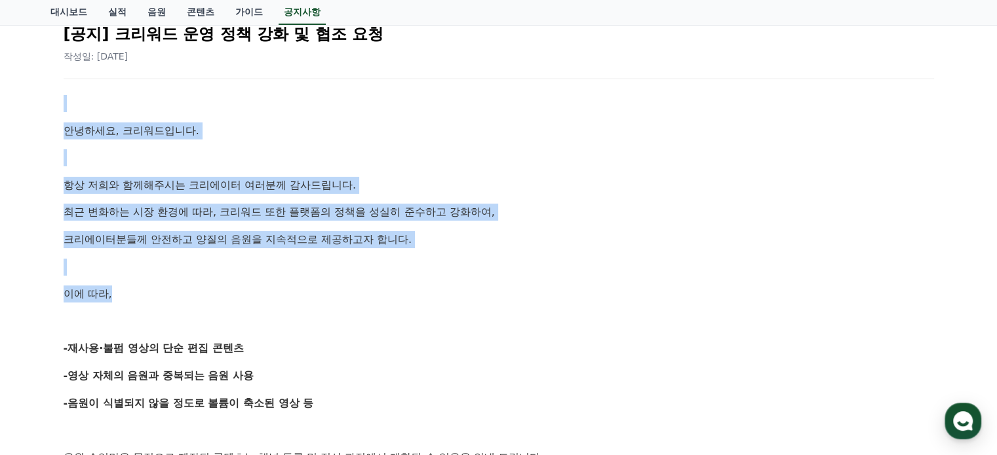
click at [31, 98] on div "공지사항 FAQ [공지] 크리워드 운영 정책 강화 및 협조 요청 작성일: 2025-09-15 안녕하세요, 크리워드입니다. 항상 저희와 함께해주…" at bounding box center [498, 462] width 997 height 1060
click at [42, 233] on div "공지사항 FAQ [공지] 크리워드 운영 정책 강화 및 협조 요청 작성일: 2025-09-15 안녕하세요, 크리워드입니다. 항상 저희와 함께해주…" at bounding box center [498, 462] width 917 height 1060
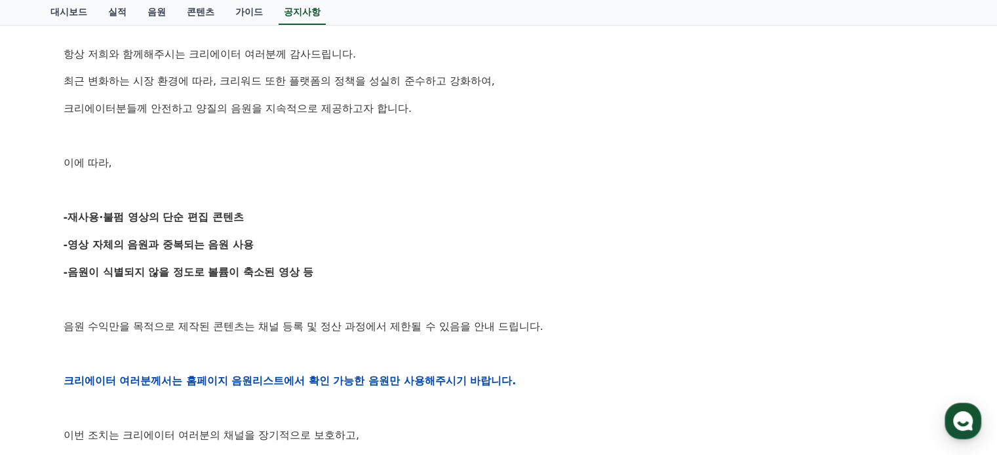
scroll to position [328, 0]
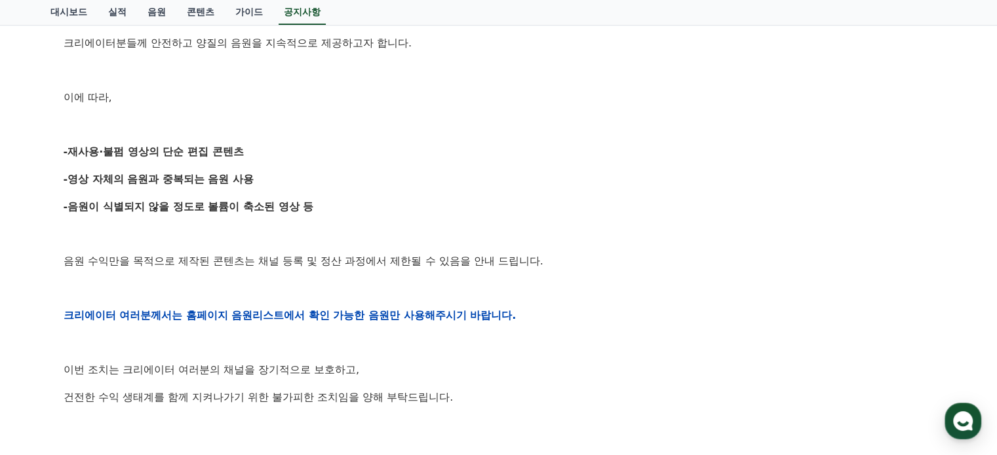
drag, startPoint x: 81, startPoint y: 144, endPoint x: 256, endPoint y: 146, distance: 175.0
click at [315, 138] on div "안녕하세요, 크리워드입니다. 항상 저희와 함께해주시는 크리에이터 여러분께 감사드립니다. 최근 변화하는 시장 환경에 따라, 크리워드 또한 플랫폼…" at bounding box center [499, 315] width 870 height 834
click at [241, 149] on strong "-재사용·불펌 영상의 단순 편집 콘텐츠" at bounding box center [154, 151] width 180 height 12
click at [270, 144] on p "-재사용·불펌 영상의 단순 편집 콘텐츠" at bounding box center [499, 152] width 870 height 17
drag, startPoint x: 321, startPoint y: 144, endPoint x: 29, endPoint y: 155, distance: 291.8
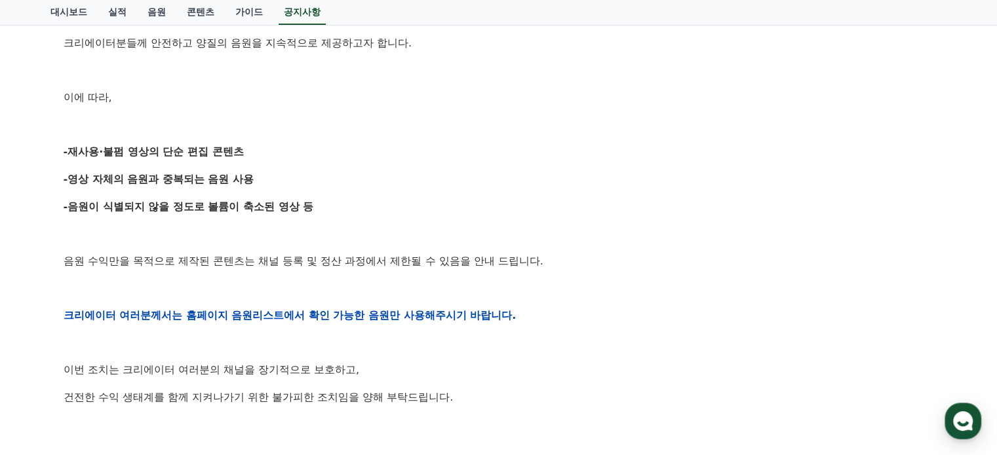
click at [18, 149] on div "공지사항 FAQ [공지] 크리워드 운영 정책 강화 및 협조 요청 작성일: 2025-09-15 안녕하세요, 크리워드입니다. 항상 저희와 함께해주…" at bounding box center [498, 265] width 997 height 1060
click at [13, 231] on div "공지사항 FAQ [공지] 크리워드 운영 정책 강화 및 협조 요청 작성일: 2025-09-15 안녕하세요, 크리워드입니다. 항상 저희와 함께해주…" at bounding box center [498, 265] width 997 height 1060
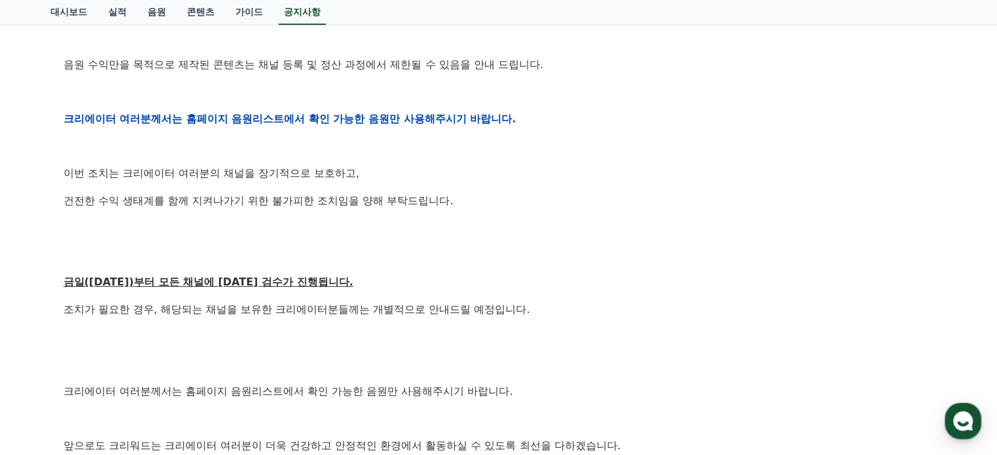
scroll to position [590, 0]
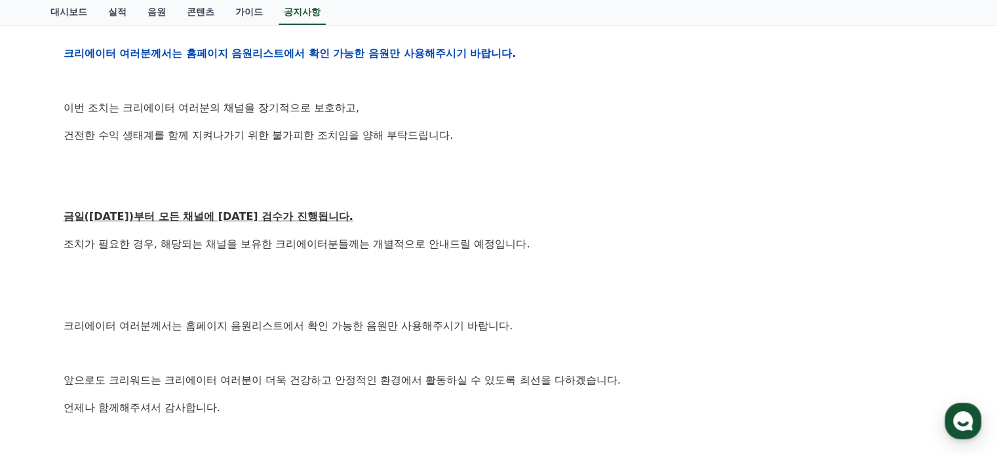
click at [713, 277] on p at bounding box center [499, 271] width 870 height 17
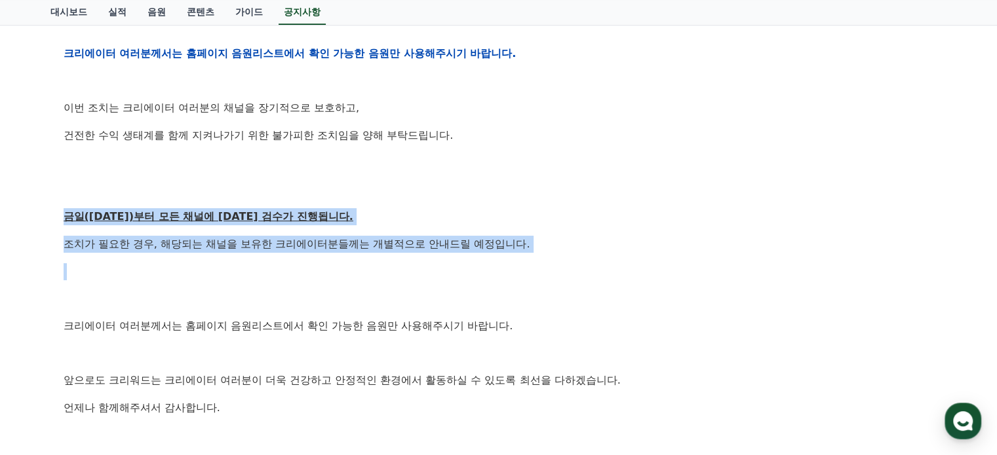
drag, startPoint x: 520, startPoint y: 267, endPoint x: 26, endPoint y: 230, distance: 496.2
click at [0, 216] on div "공지사항 FAQ [공지] 크리워드 운영 정책 강화 및 협조 요청 작성일: 2025-09-15 안녕하세요, 크리워드입니다. 항상 저희와 함께해주…" at bounding box center [498, 3] width 997 height 1060
click at [32, 235] on div "공지사항 FAQ [공지] 크리워드 운영 정책 강화 및 협조 요청 작성일: 2025-09-15 안녕하세요, 크리워드입니다. 항상 저희와 함께해주…" at bounding box center [498, 3] width 997 height 1060
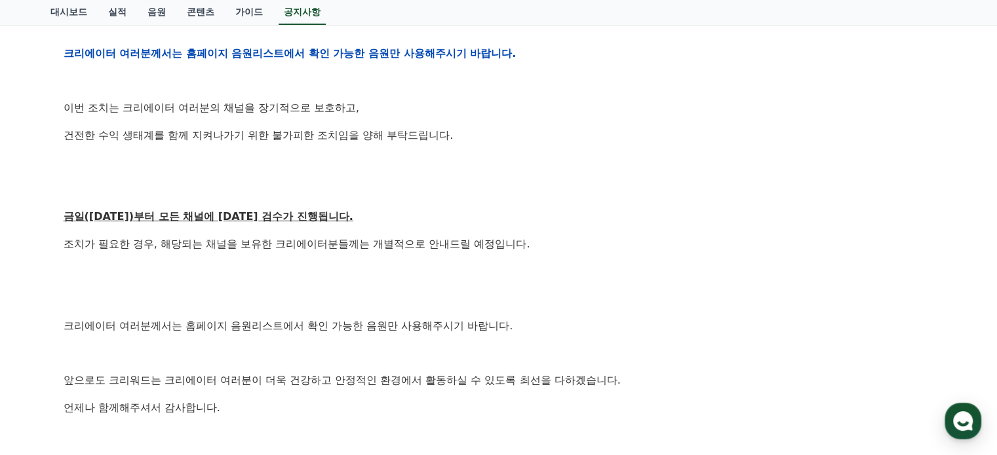
click at [551, 269] on p at bounding box center [499, 271] width 870 height 17
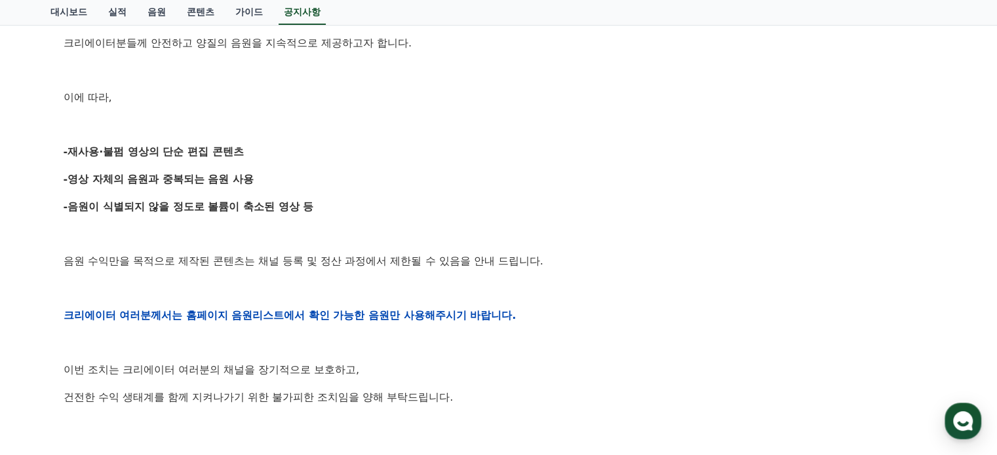
scroll to position [0, 0]
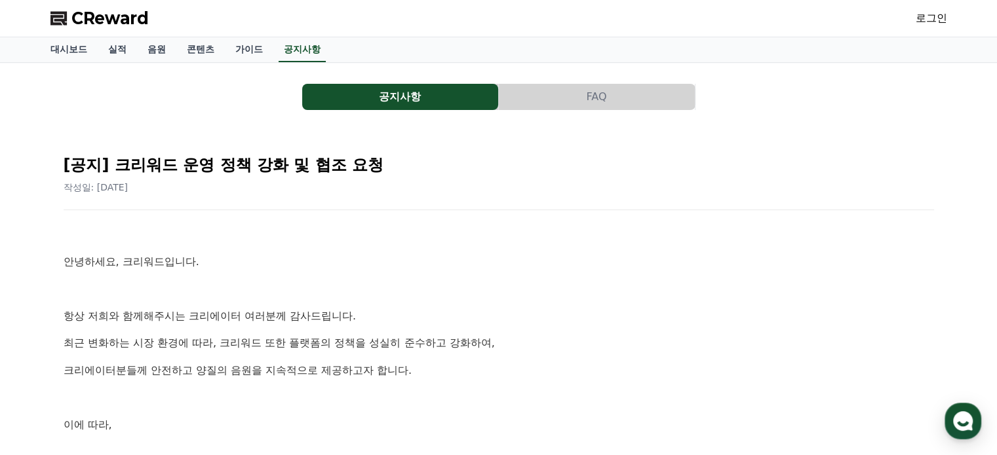
click at [93, 17] on span "CReward" at bounding box center [109, 18] width 77 height 21
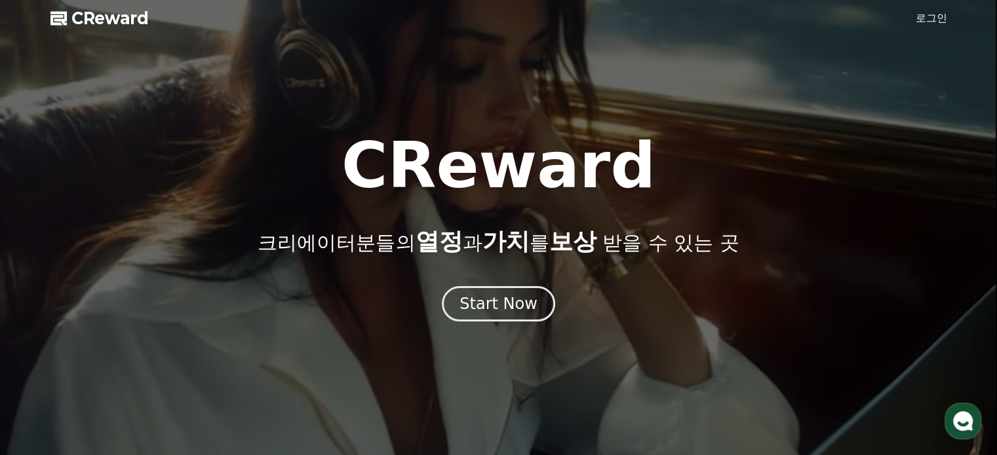
drag, startPoint x: 355, startPoint y: 153, endPoint x: 728, endPoint y: 348, distance: 420.9
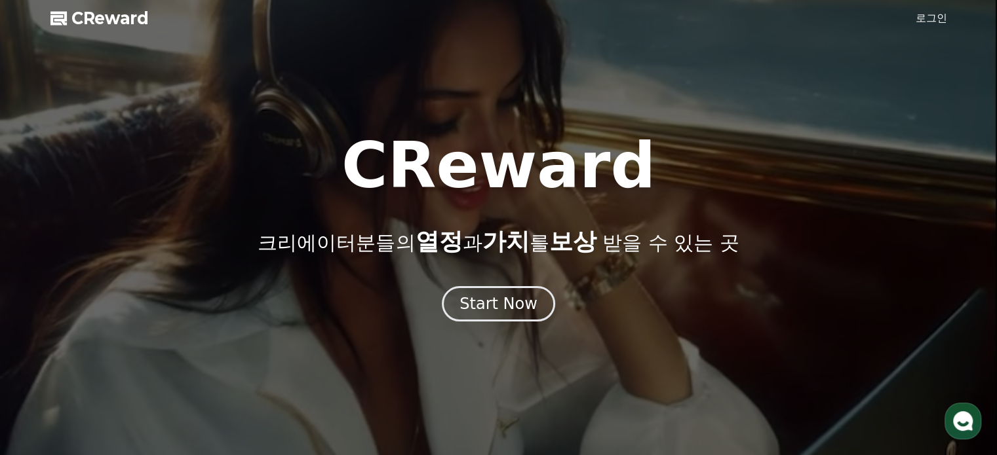
click at [727, 346] on div "CReward 크리에이터분들의 열정 과 가치 를 보상 받을 수 있는 곳 Start Now" at bounding box center [498, 246] width 997 height 419
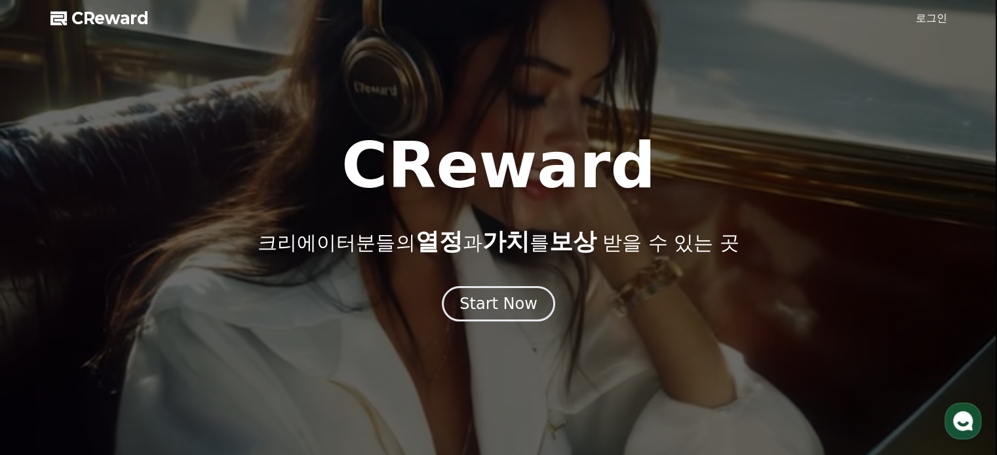
click at [728, 348] on div at bounding box center [498, 227] width 997 height 455
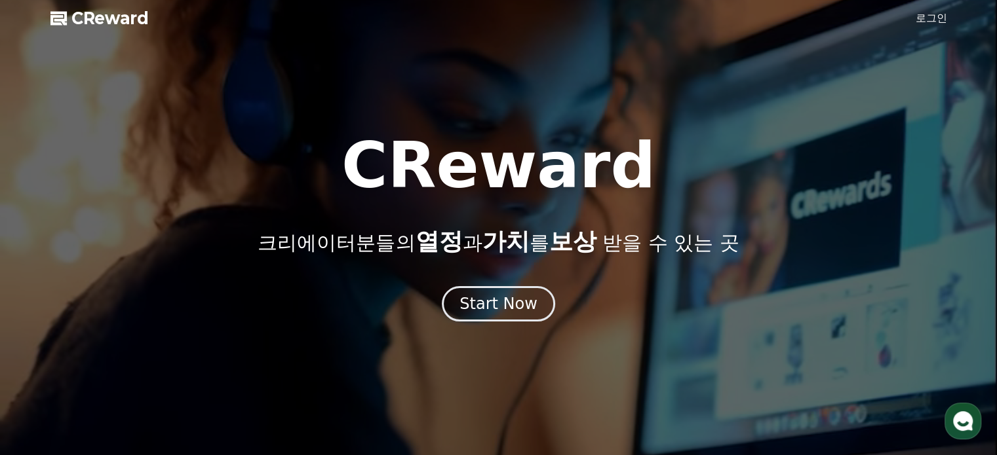
drag, startPoint x: 607, startPoint y: 319, endPoint x: 273, endPoint y: 113, distance: 392.3
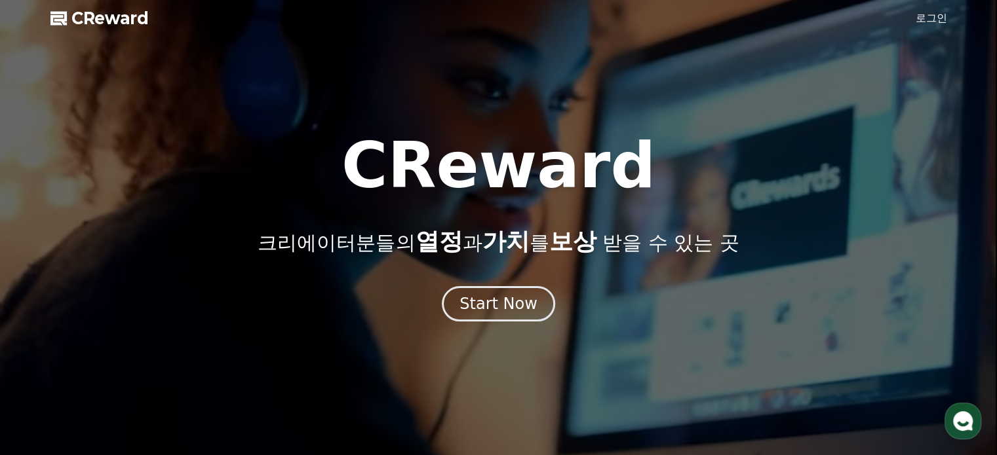
click at [270, 93] on div at bounding box center [498, 227] width 997 height 455
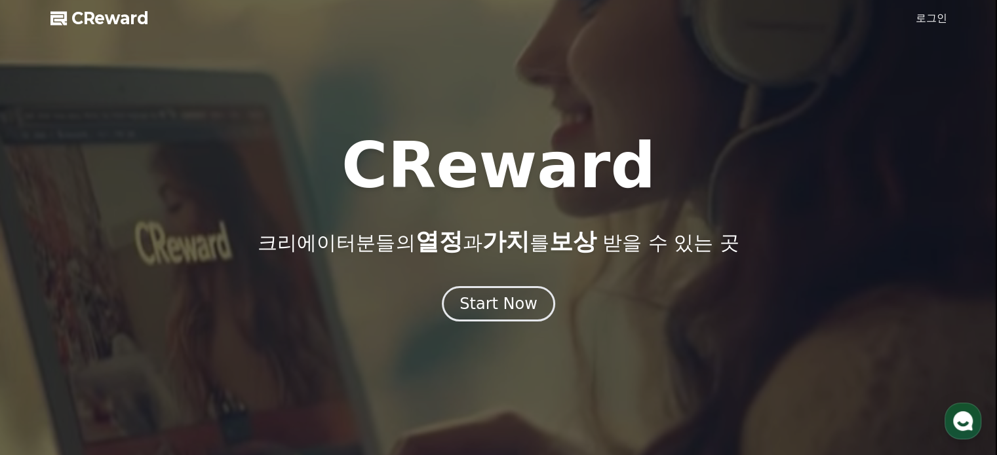
drag, startPoint x: 322, startPoint y: 198, endPoint x: 376, endPoint y: 175, distance: 57.8
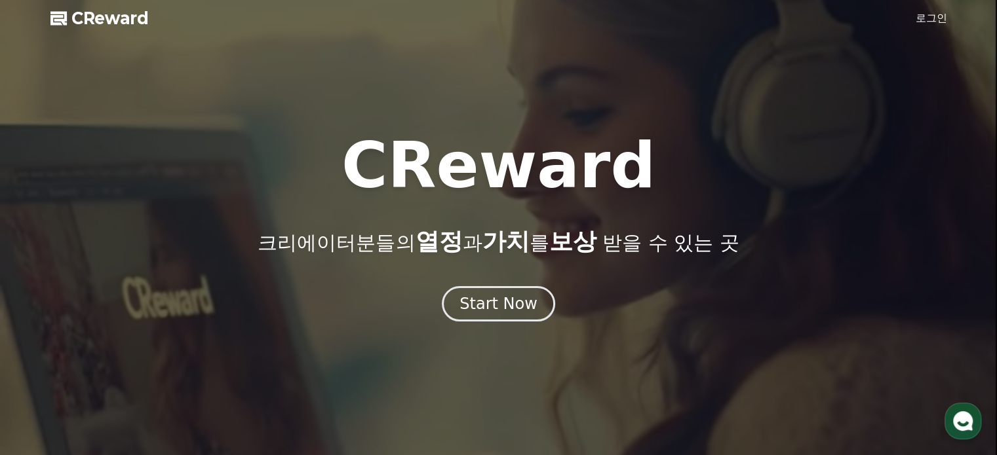
click at [328, 196] on div "CReward 크리에이터분들의 열정 과 가치 를 보상 받을 수 있는 곳" at bounding box center [498, 194] width 997 height 121
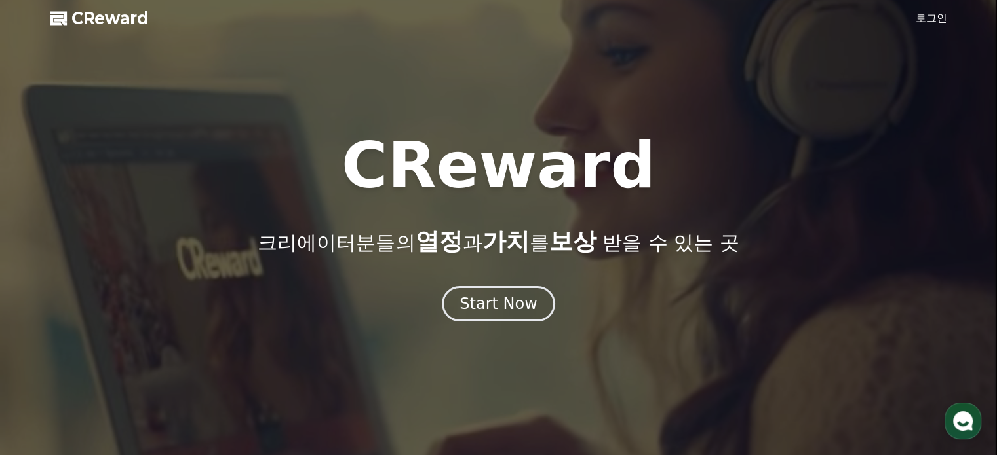
drag, startPoint x: 363, startPoint y: 160, endPoint x: 753, endPoint y: 375, distance: 445.2
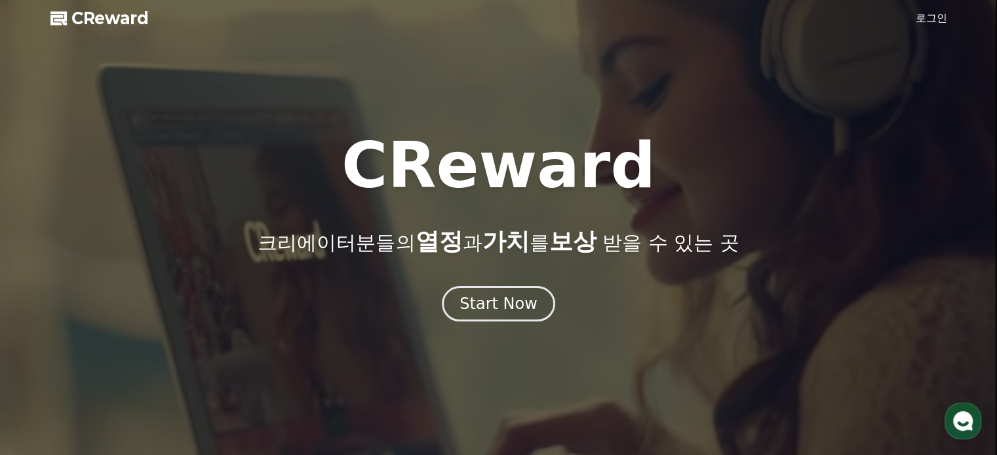
click at [753, 375] on div "CReward 크리에이터분들의 열정 과 가치 를 보상 받을 수 있는 곳 Start Now" at bounding box center [498, 246] width 997 height 419
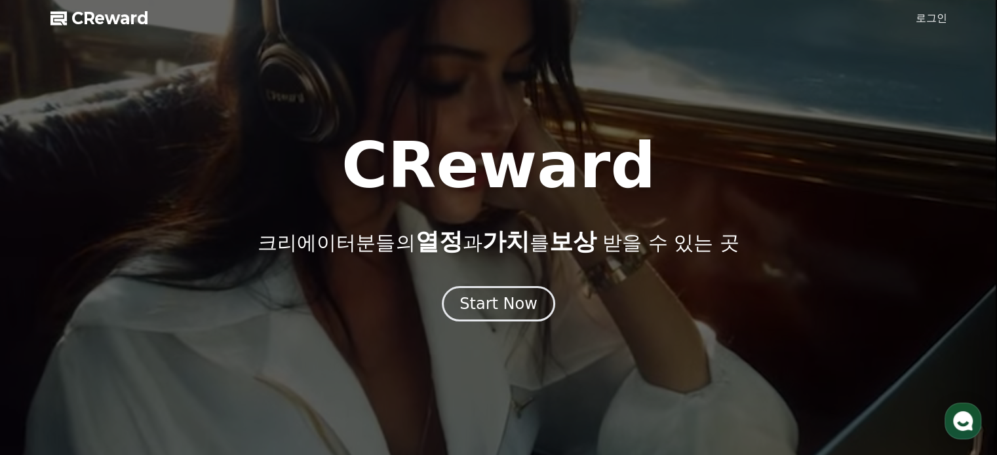
click at [653, 356] on div at bounding box center [498, 227] width 997 height 455
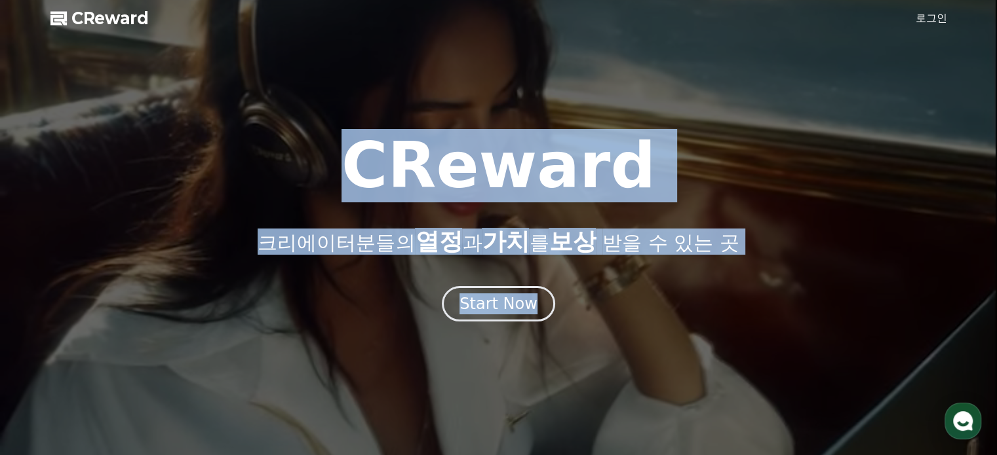
drag, startPoint x: 495, startPoint y: 281, endPoint x: 606, endPoint y: 298, distance: 111.4
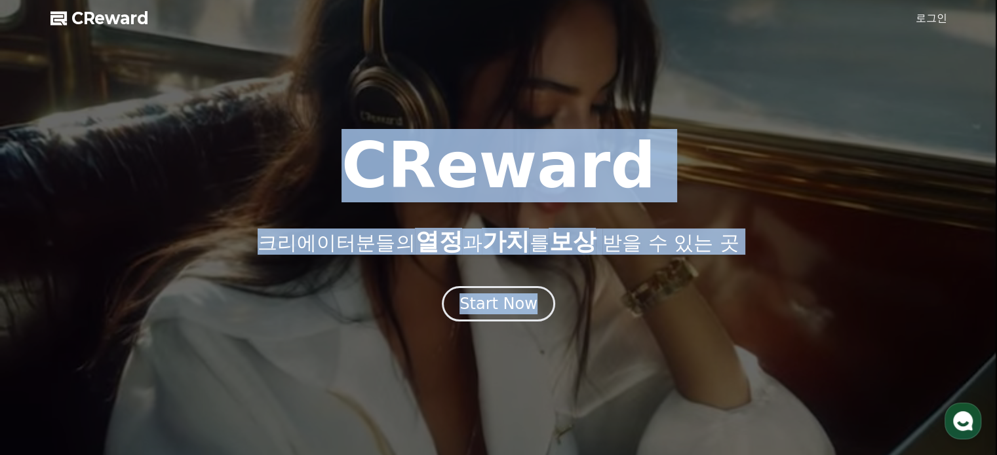
click at [606, 298] on div "CReward 크리에이터분들의 열정 과 가치 를 보상 받을 수 있는 곳 Start Now" at bounding box center [498, 246] width 997 height 419
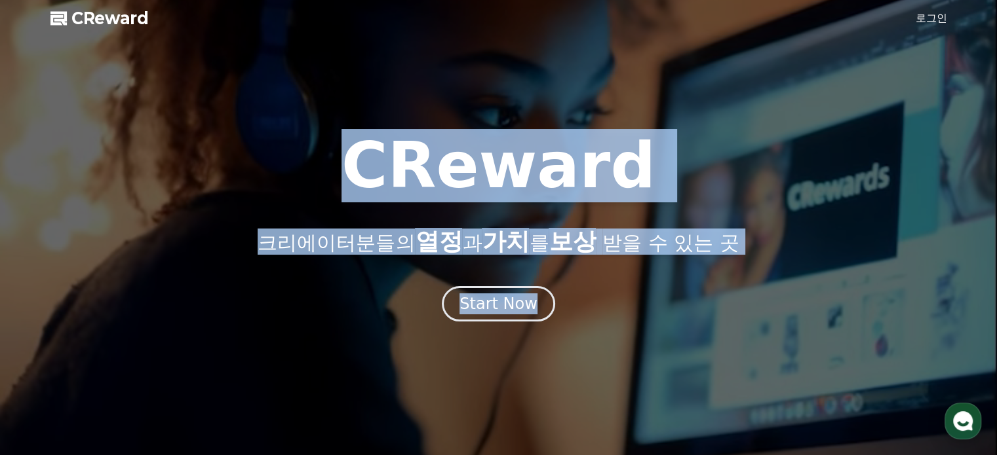
click at [631, 336] on div at bounding box center [498, 227] width 997 height 455
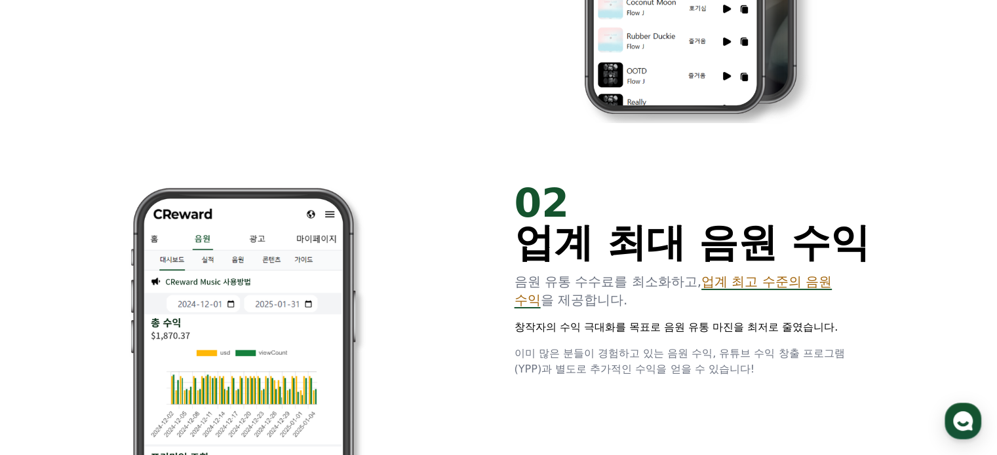
scroll to position [852, 0]
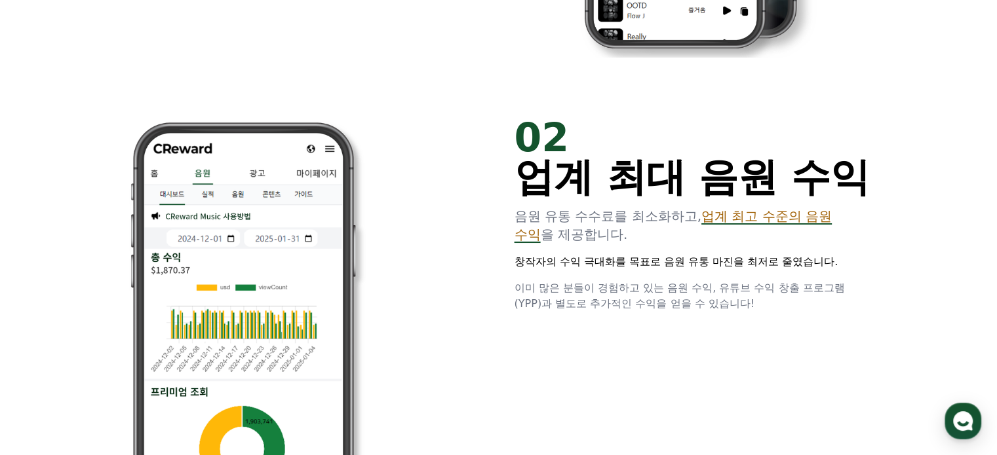
click at [810, 313] on div "02 업계 최대 음원 수익 음원 유통 수수료를 최소화하고, 업계 최고 수준의 음원 수익 을 제공합니다. 창작자의 수익 극대화를 목표로 음원 유…" at bounding box center [499, 343] width 786 height 493
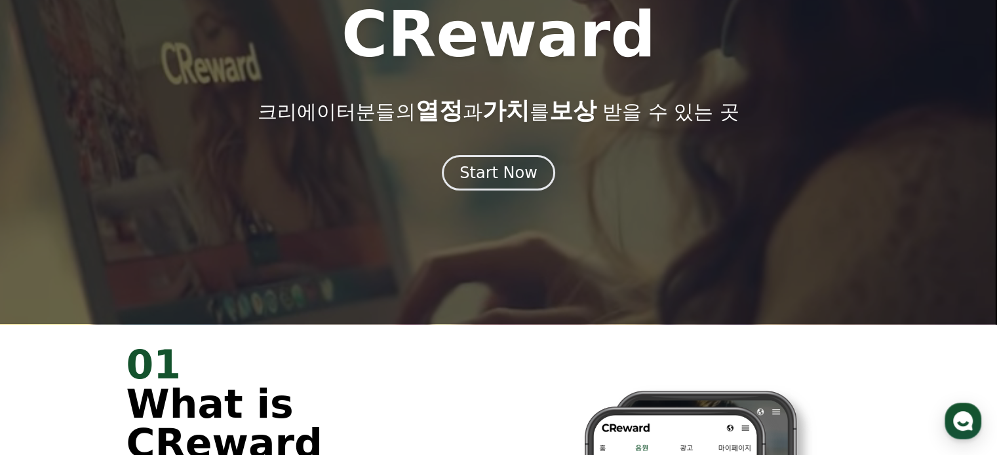
scroll to position [0, 0]
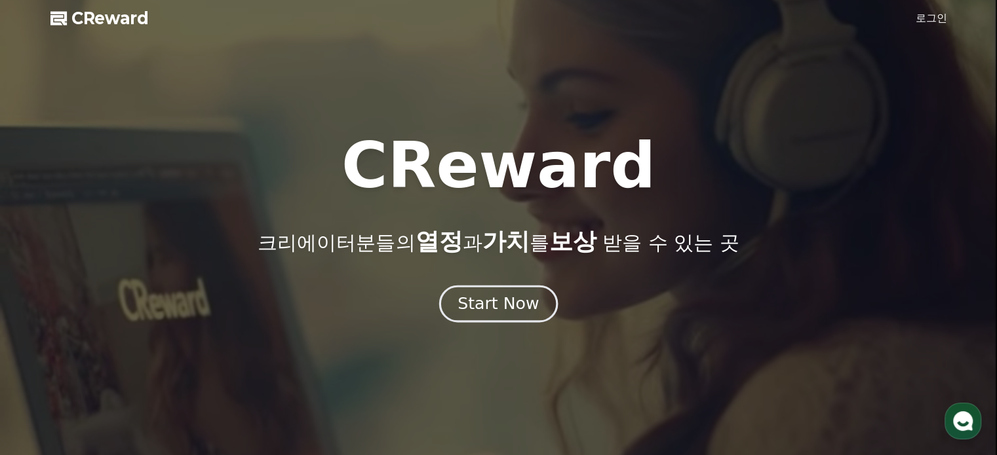
click at [514, 303] on div "Start Now" at bounding box center [497, 304] width 81 height 22
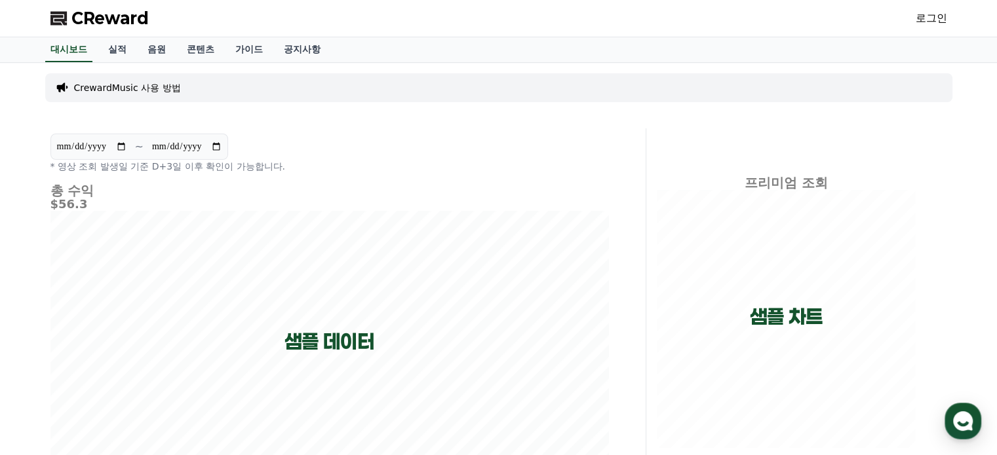
click at [197, 90] on div "CrewardMusic 사용 방법" at bounding box center [498, 87] width 907 height 29
click at [110, 83] on p "CrewardMusic 사용 방법" at bounding box center [127, 87] width 107 height 13
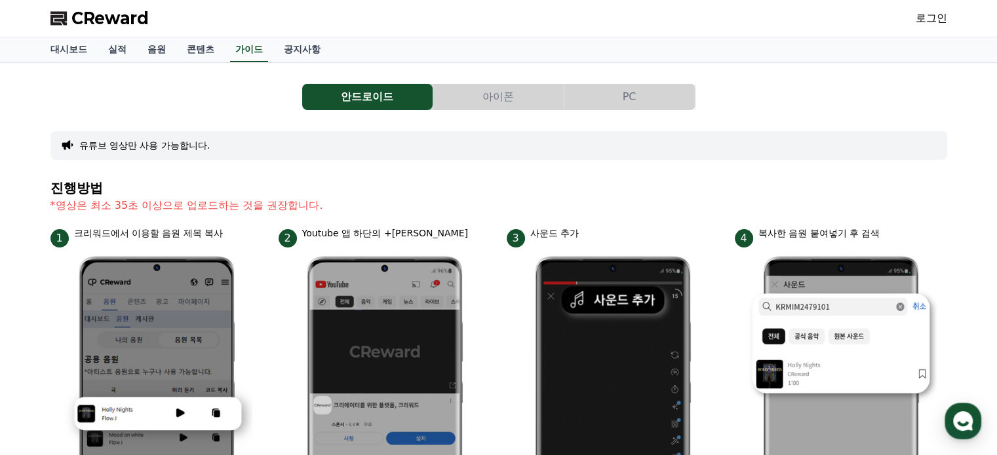
click at [102, 19] on span "CReward" at bounding box center [109, 18] width 77 height 21
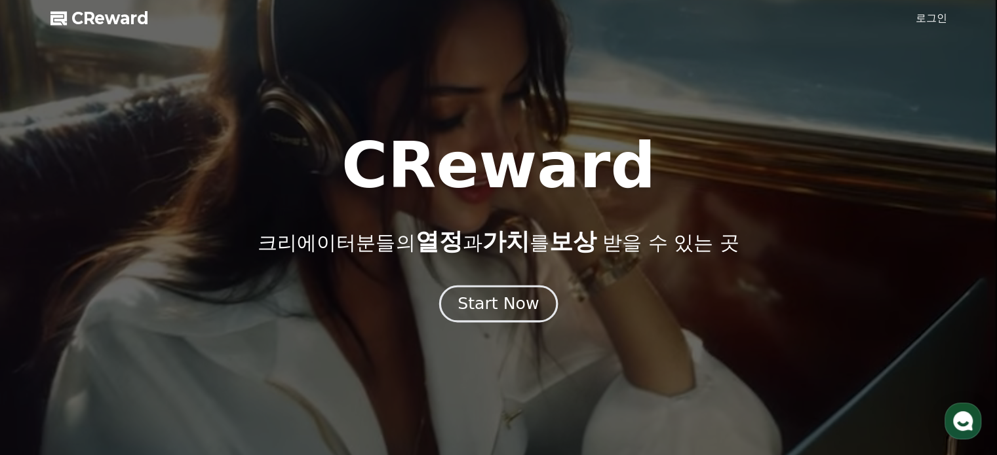
click at [516, 300] on div "Start Now" at bounding box center [497, 304] width 81 height 22
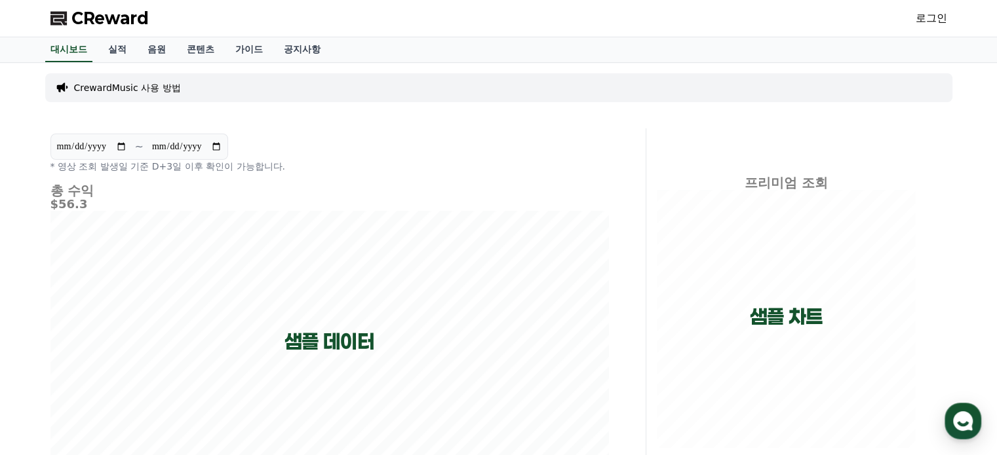
click at [921, 19] on link "로그인" at bounding box center [930, 18] width 31 height 16
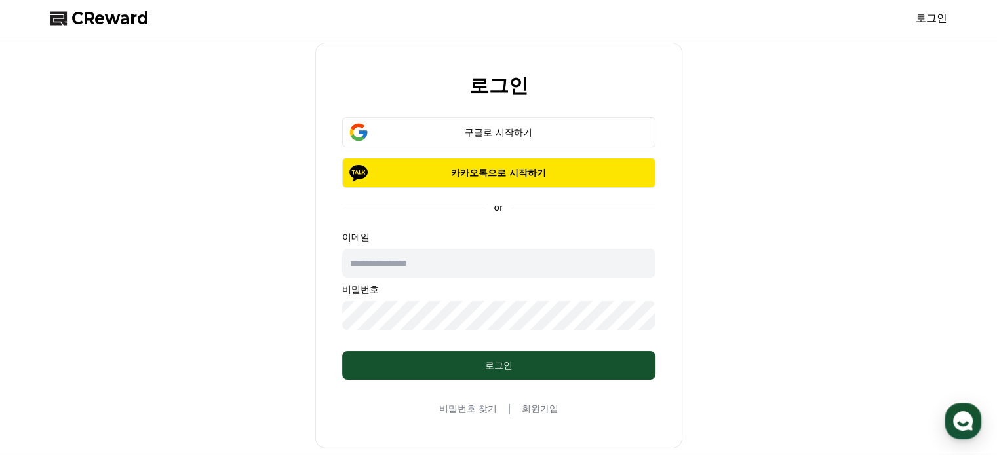
click at [239, 335] on div "로그인 구글로 시작하기 카카오톡으로 시작하기 or 이메일 비밀번호 로그인 비밀번호 찾기 | 회원가입" at bounding box center [498, 246] width 907 height 406
click at [438, 283] on p "비밀번호" at bounding box center [498, 289] width 313 height 13
click at [390, 269] on input "text" at bounding box center [498, 263] width 313 height 29
click at [261, 311] on div "로그인 구글로 시작하기 카카오톡으로 시작하기 or 이메일 비밀번호 로그인 비밀번호 찾기 | 회원가입" at bounding box center [498, 246] width 907 height 406
click at [545, 408] on link "회원가입" at bounding box center [539, 408] width 37 height 13
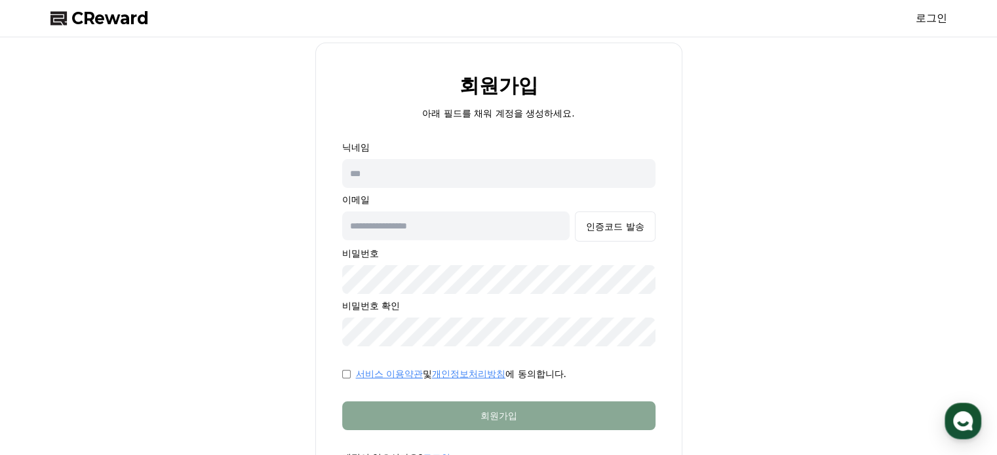
click at [236, 209] on div "회원가입 아래 필드를 채워 계정을 생성하세요. 닉네임 이메일 인증코드 발송 비밀번호 비밀번호 확인 서비스 이용약관 및 개인정보처리방침 에 동의…" at bounding box center [498, 270] width 907 height 454
click at [383, 171] on input "text" at bounding box center [498, 173] width 313 height 29
click at [260, 180] on div "회원가입 아래 필드를 채워 계정을 생성하세요. 닉네임 이메일 인증코드 발송 비밀번호 비밀번호 확인 서비스 이용약관 및 개인정보처리방침 에 동의…" at bounding box center [498, 270] width 907 height 454
drag, startPoint x: 405, startPoint y: 214, endPoint x: 414, endPoint y: 217, distance: 9.1
click at [406, 214] on input "text" at bounding box center [458, 226] width 223 height 29
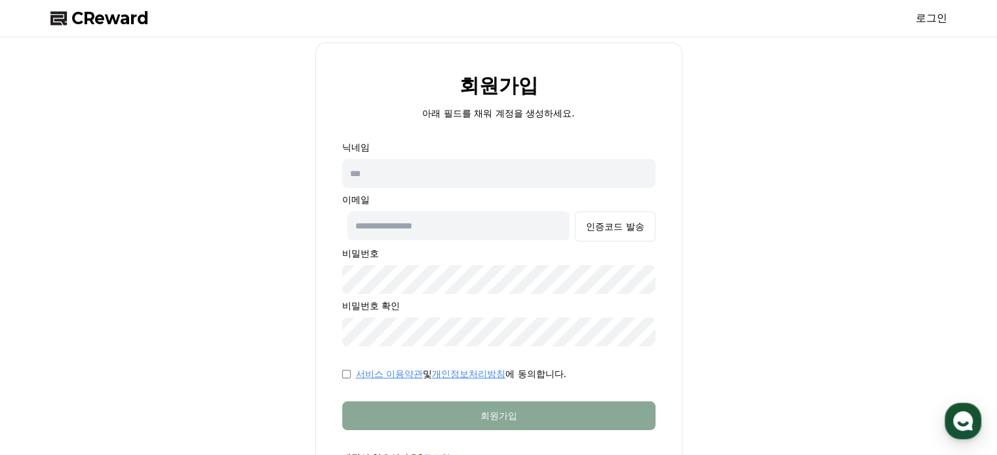
type input "**********"
drag, startPoint x: 260, startPoint y: 239, endPoint x: 268, endPoint y: 238, distance: 8.5
click at [267, 238] on div "**********" at bounding box center [498, 270] width 907 height 454
click at [375, 178] on input "text" at bounding box center [498, 173] width 313 height 29
type input "*"
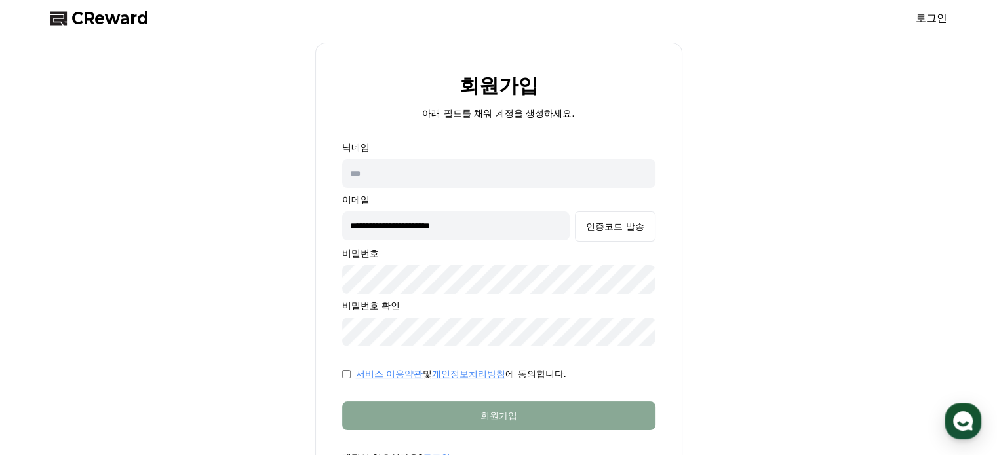
type input "*"
type input "***"
drag, startPoint x: 278, startPoint y: 269, endPoint x: 336, endPoint y: 274, distance: 58.5
click at [279, 269] on div "**********" at bounding box center [498, 270] width 907 height 454
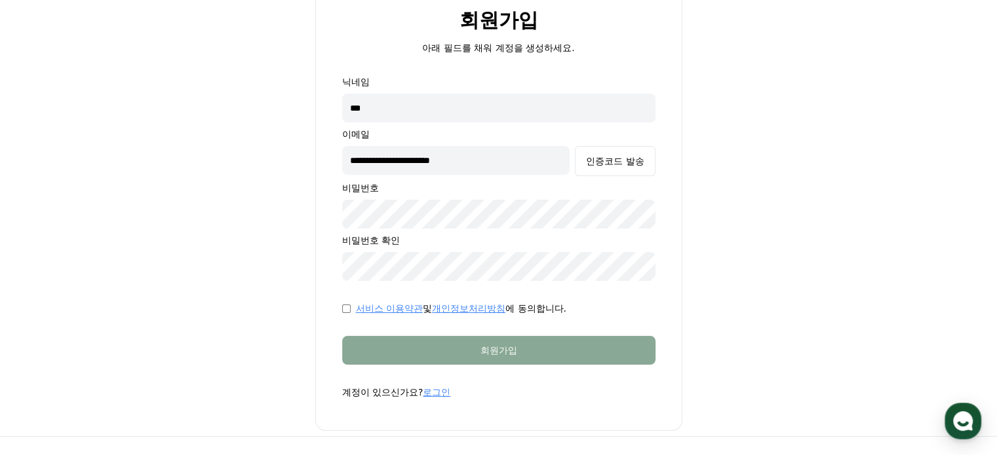
click at [244, 317] on div "**********" at bounding box center [498, 204] width 907 height 454
click at [600, 157] on div "인증코드 발송" at bounding box center [615, 161] width 58 height 13
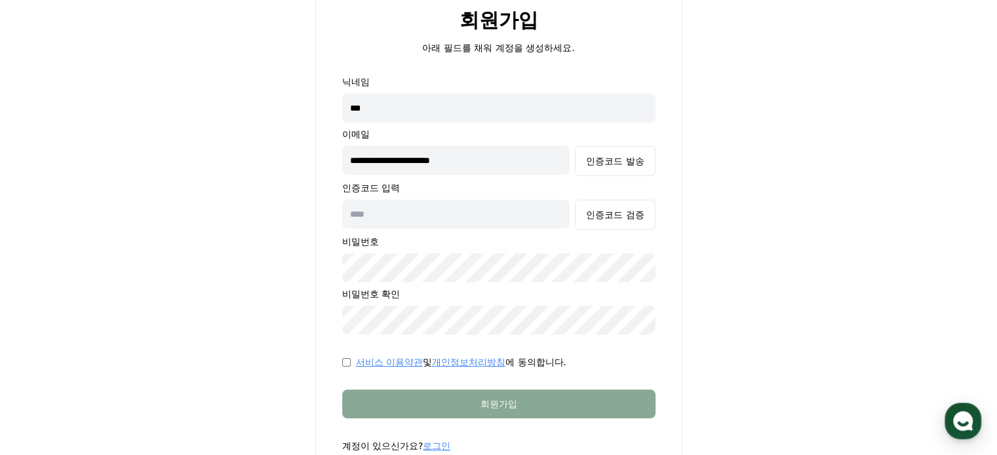
click at [412, 217] on input "text" at bounding box center [456, 214] width 228 height 29
paste input "******"
type input "******"
click at [606, 214] on div "인증코드 검증" at bounding box center [615, 214] width 58 height 13
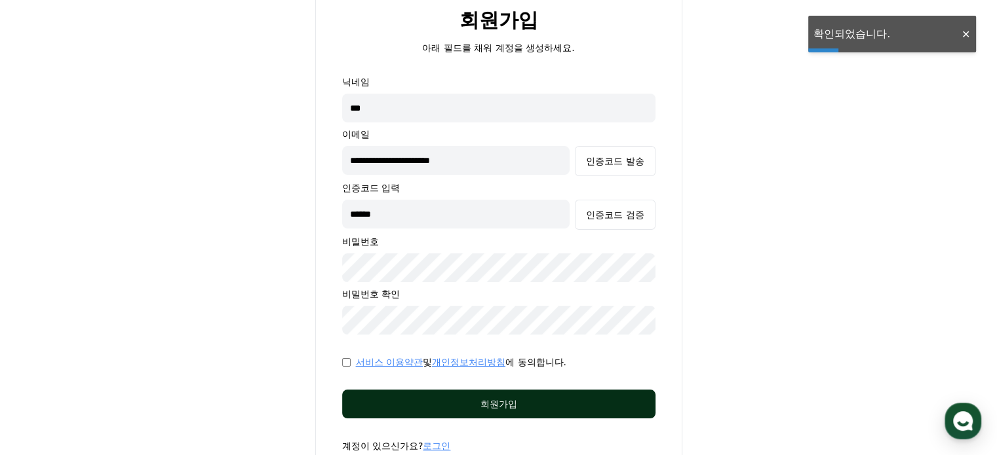
click at [516, 401] on div "회원가입" at bounding box center [498, 404] width 261 height 13
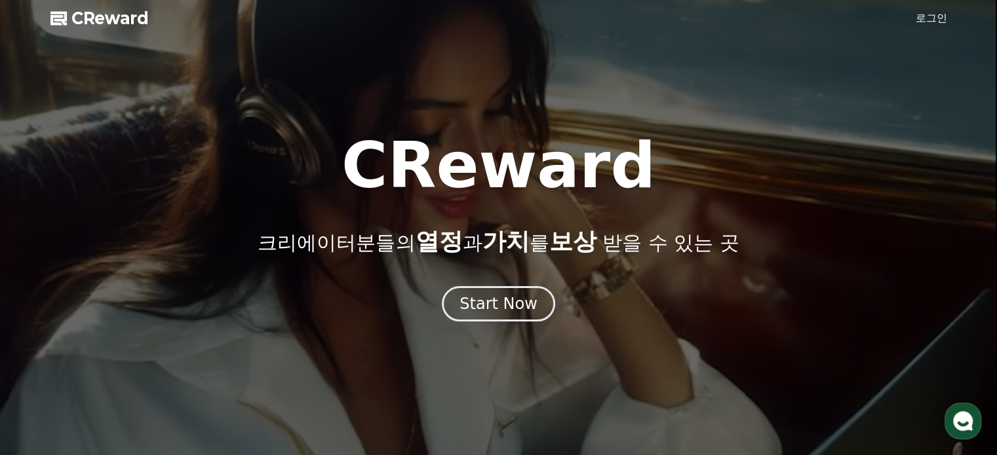
click at [933, 19] on link "로그인" at bounding box center [930, 18] width 31 height 16
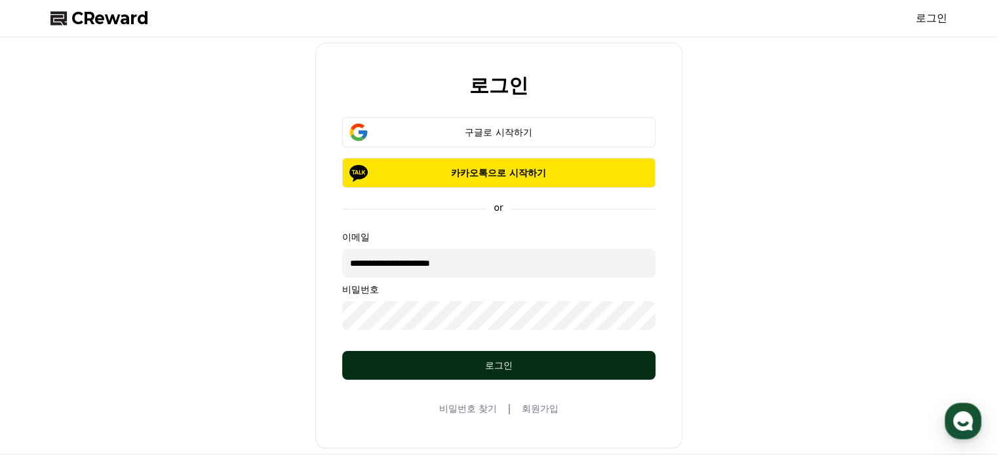
click at [439, 367] on div "로그인" at bounding box center [498, 365] width 261 height 13
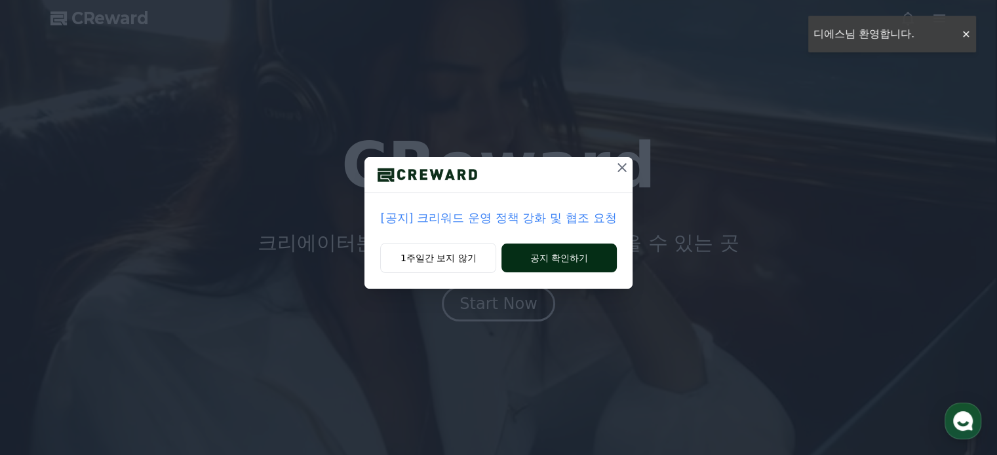
click at [569, 259] on button "공지 확인하기" at bounding box center [558, 258] width 115 height 29
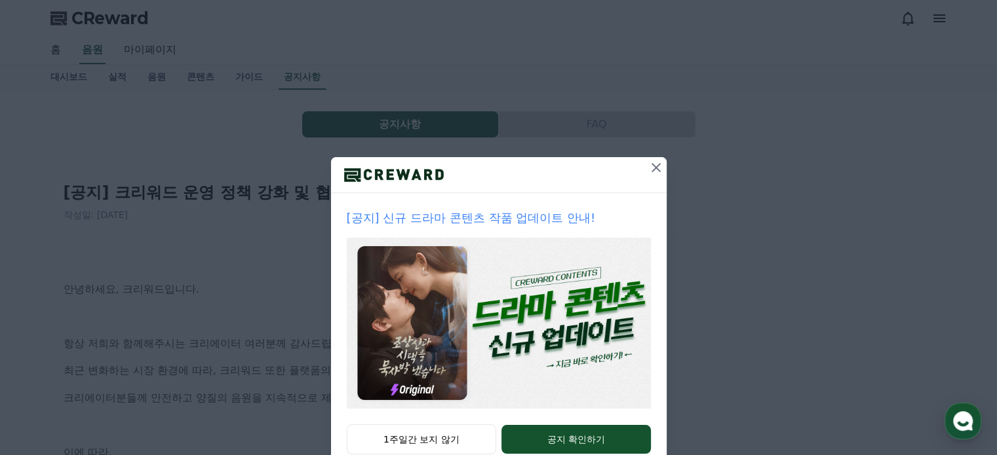
scroll to position [35, 0]
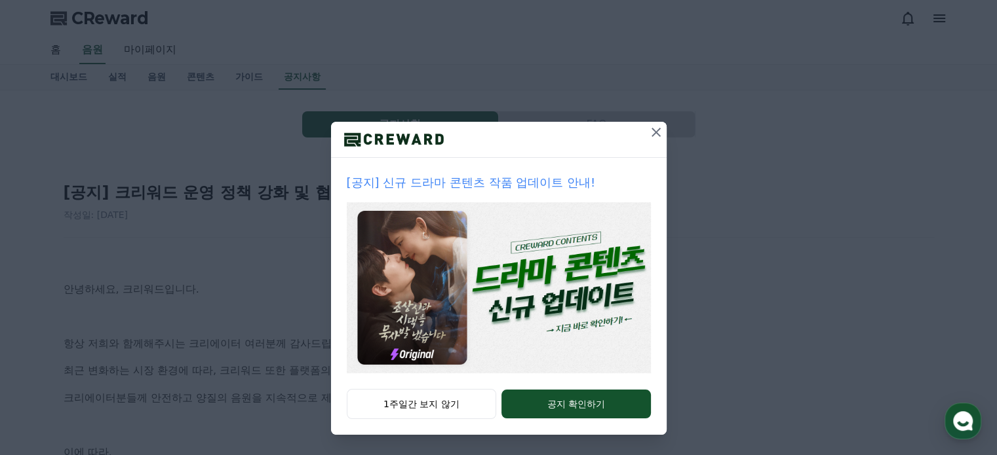
click at [649, 129] on icon at bounding box center [656, 133] width 16 height 16
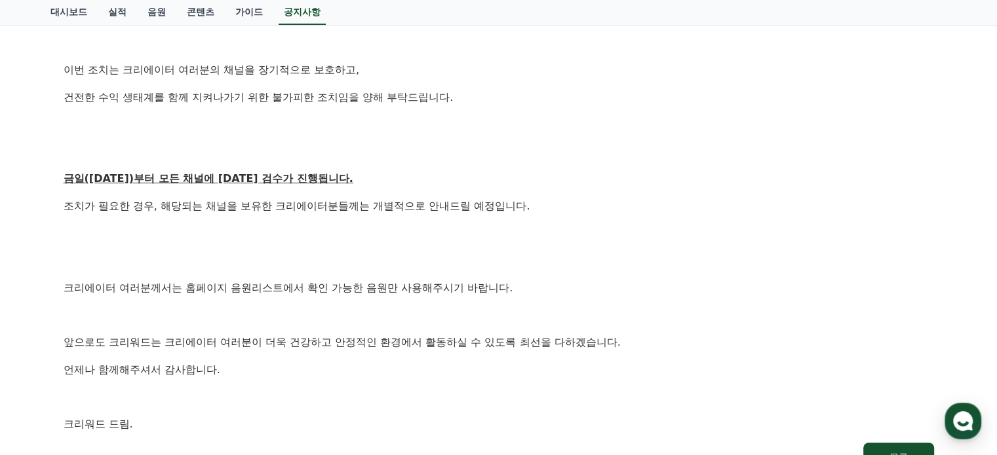
scroll to position [786, 0]
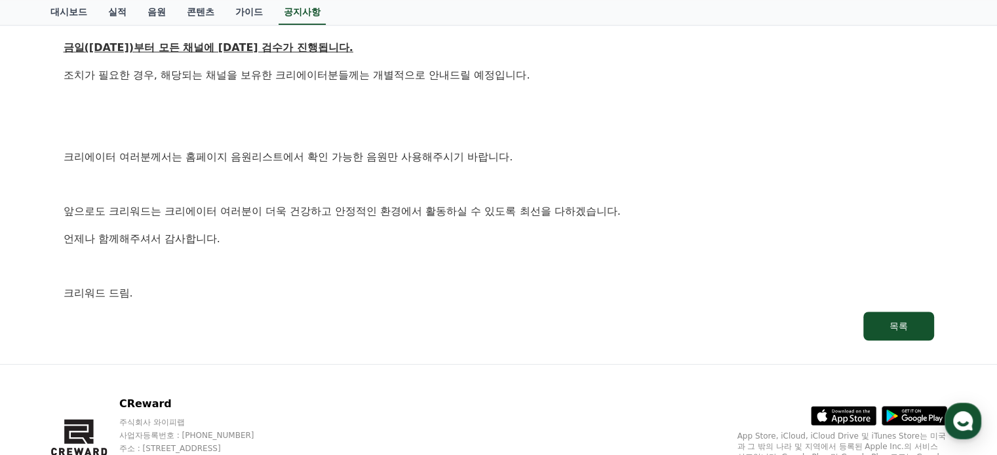
click at [731, 299] on p "크리워드 드림." at bounding box center [499, 293] width 870 height 17
drag, startPoint x: 682, startPoint y: 299, endPoint x: 691, endPoint y: 303, distance: 10.6
click at [682, 299] on p "크리워드 드림." at bounding box center [499, 293] width 870 height 17
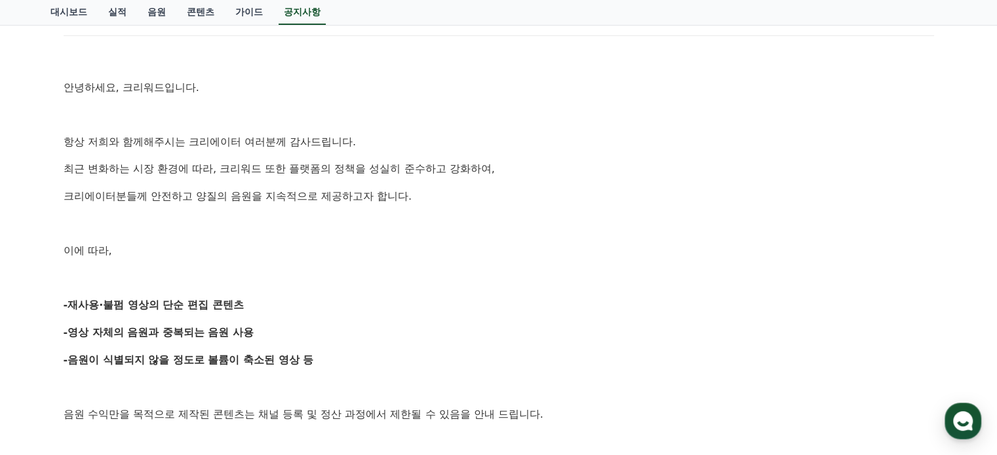
scroll to position [0, 0]
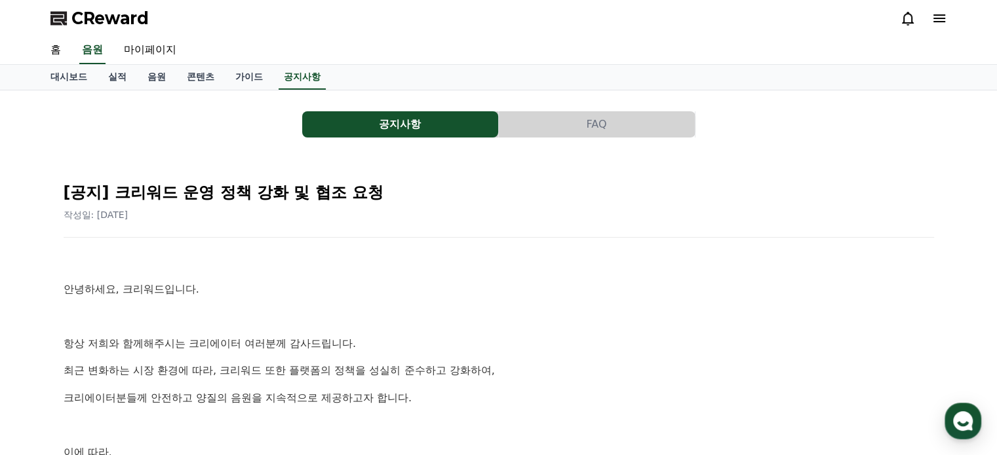
click at [933, 15] on icon at bounding box center [939, 18] width 12 height 8
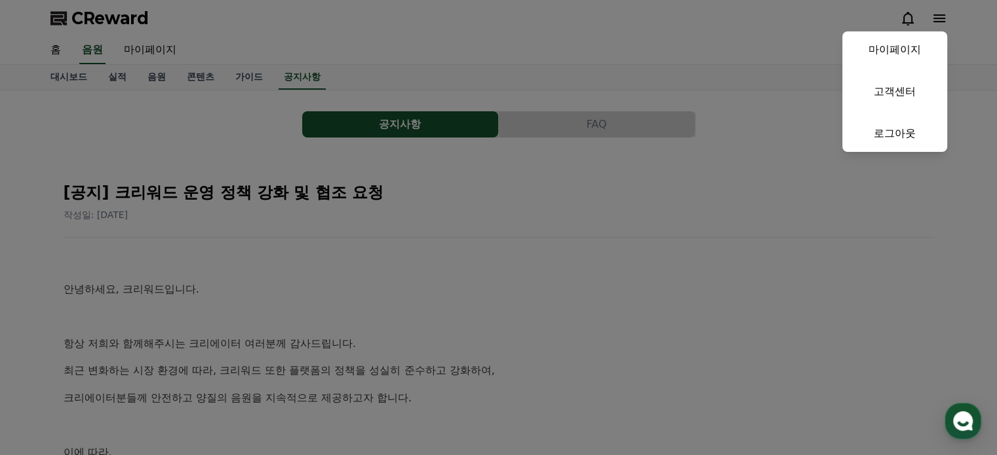
drag, startPoint x: 726, startPoint y: 201, endPoint x: 692, endPoint y: 198, distance: 34.2
click at [720, 201] on button "close" at bounding box center [498, 227] width 997 height 455
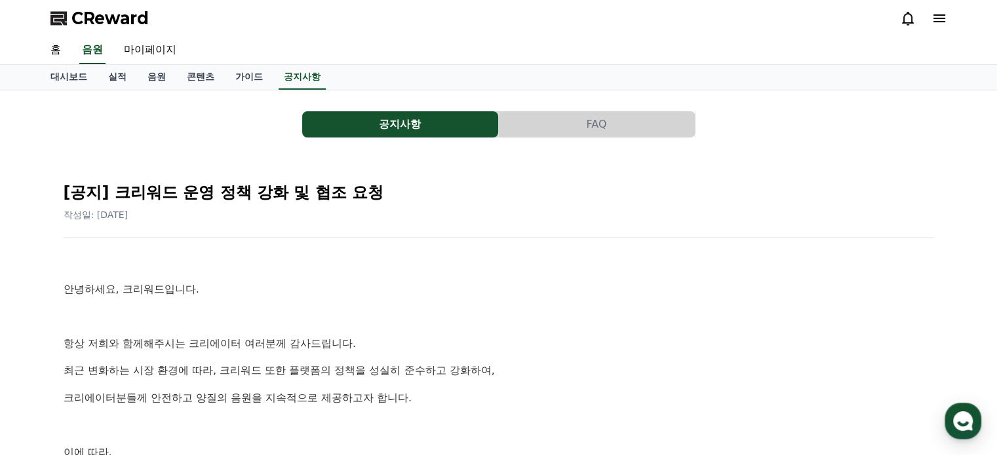
drag, startPoint x: 161, startPoint y: 77, endPoint x: 141, endPoint y: 78, distance: 19.7
click at [160, 77] on link "음원" at bounding box center [156, 77] width 39 height 25
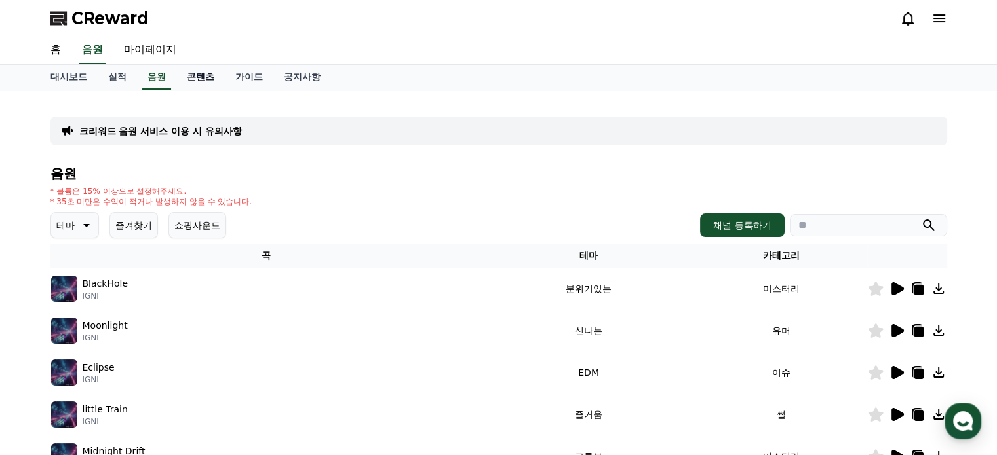
click at [191, 77] on link "콘텐츠" at bounding box center [200, 77] width 48 height 25
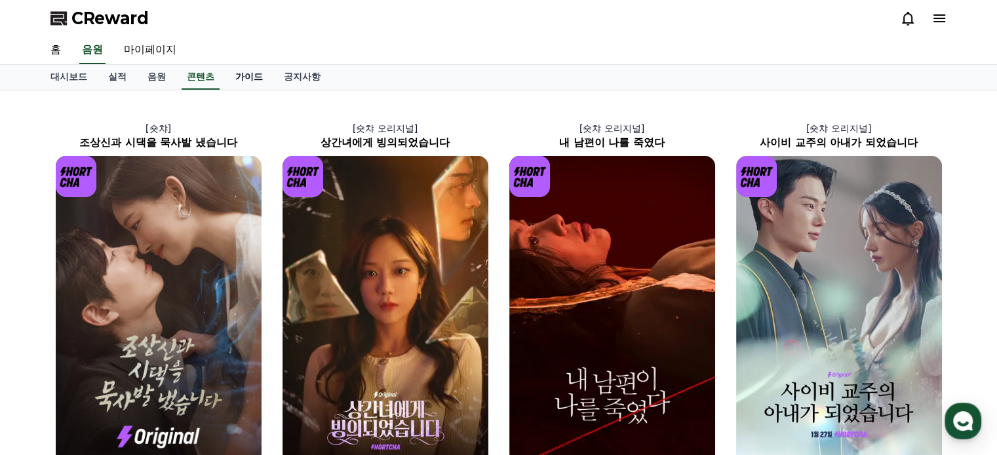
click at [243, 77] on link "가이드" at bounding box center [249, 77] width 48 height 25
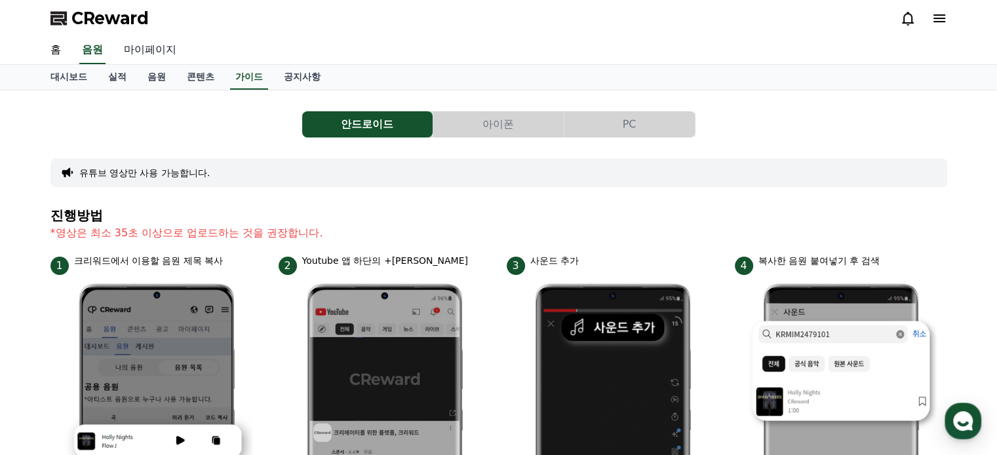
click at [136, 50] on link "마이페이지" at bounding box center [149, 51] width 73 height 28
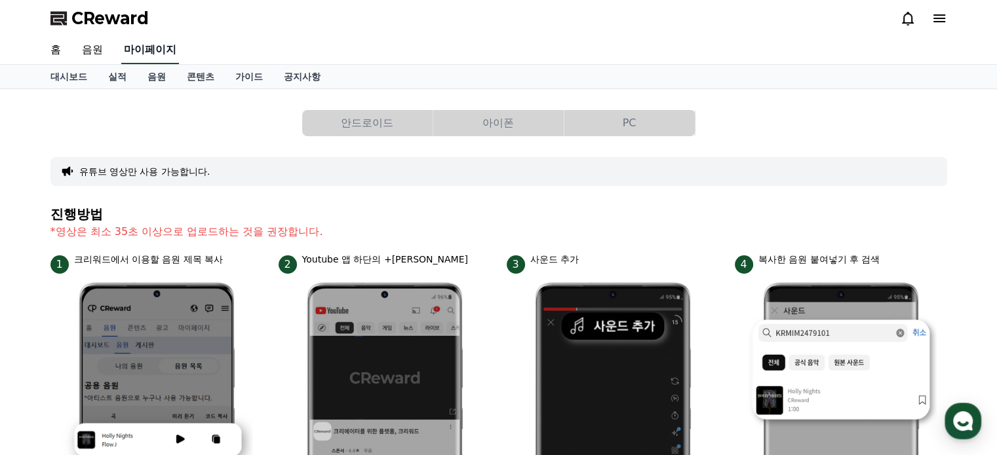
select select "**********"
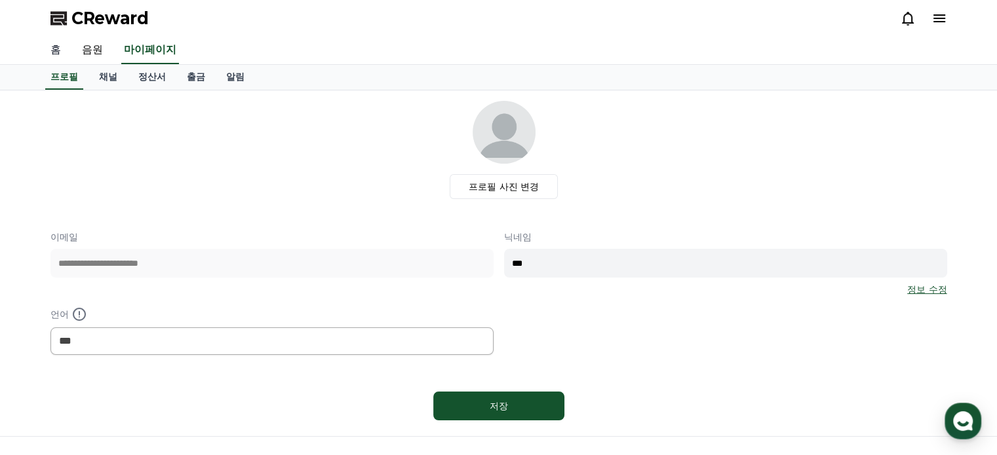
click at [57, 48] on link "홈" at bounding box center [55, 51] width 31 height 28
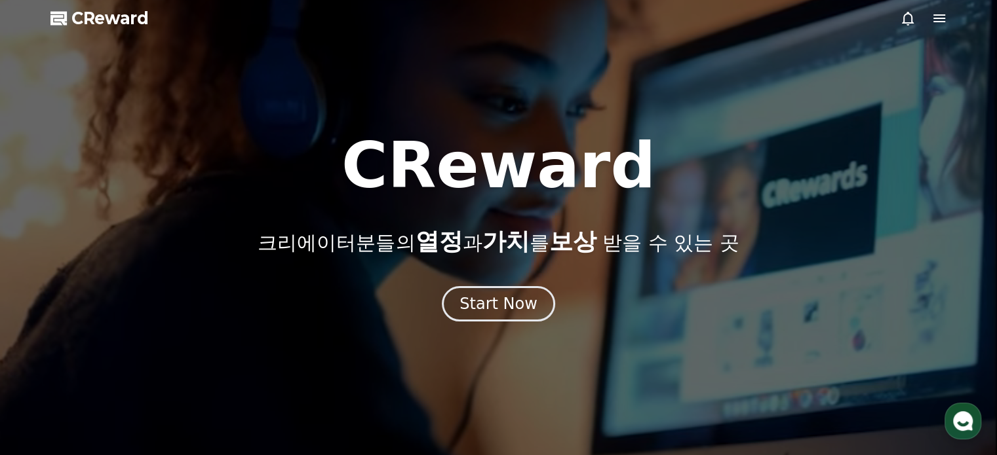
click at [930, 20] on div at bounding box center [923, 18] width 47 height 16
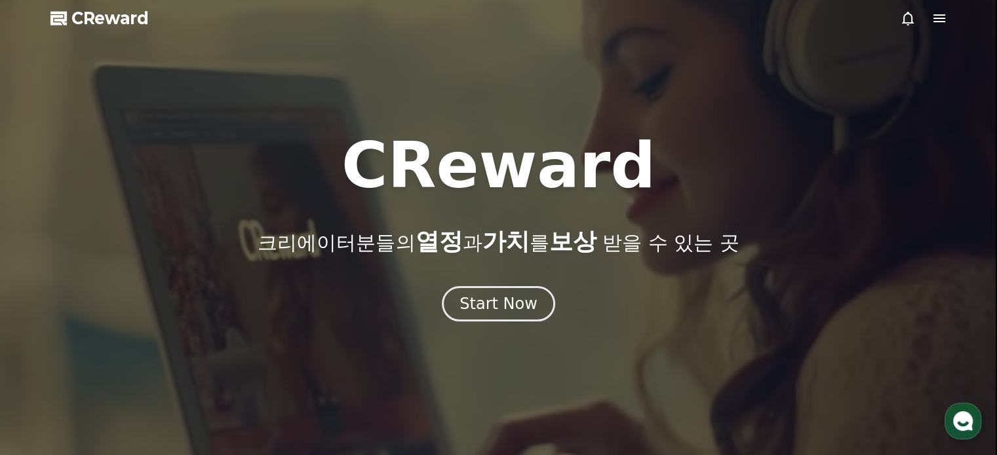
click at [940, 16] on icon at bounding box center [939, 18] width 16 height 16
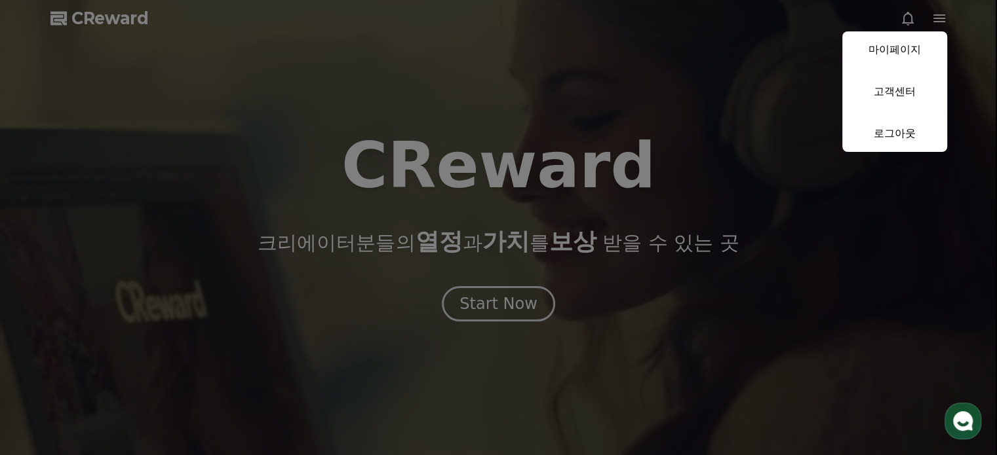
click at [912, 52] on link "마이페이지" at bounding box center [894, 49] width 105 height 37
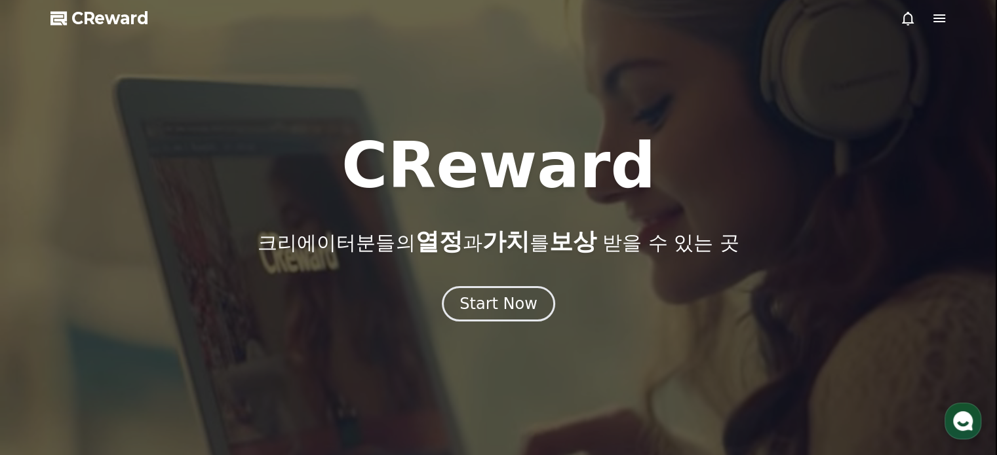
select select "**********"
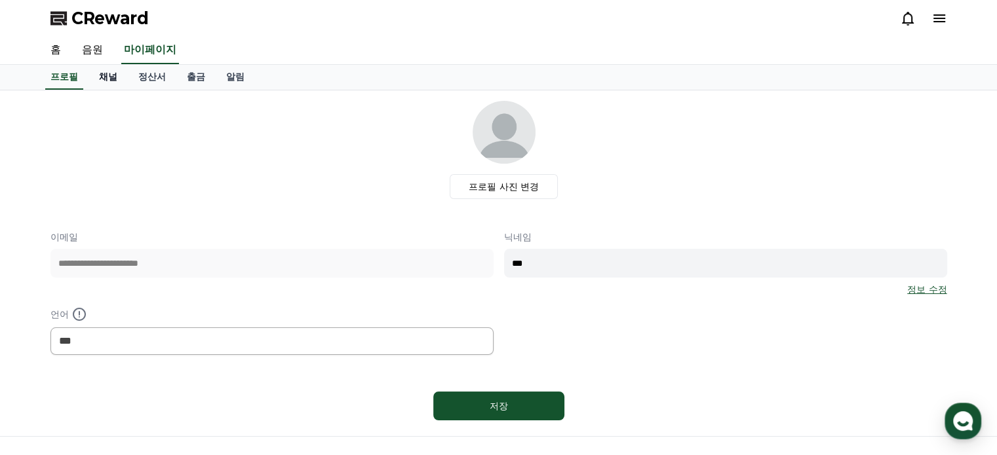
click at [111, 72] on link "채널" at bounding box center [107, 77] width 39 height 25
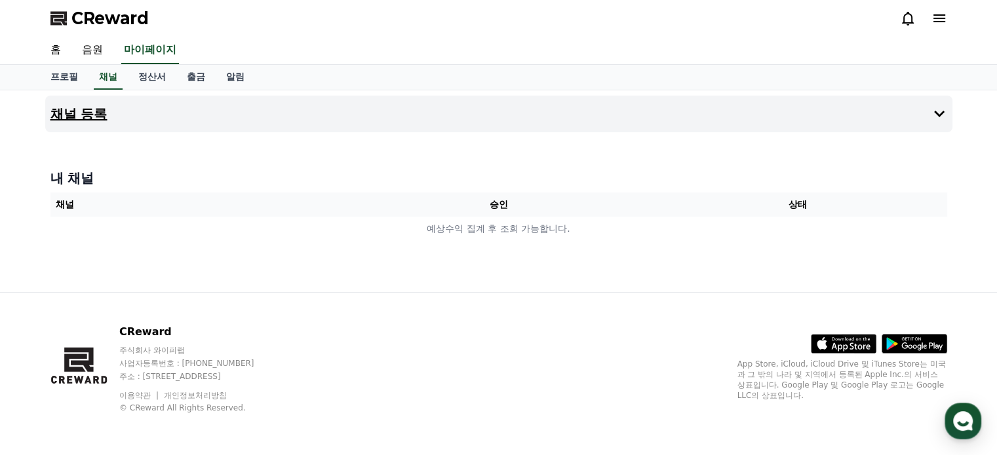
click at [66, 109] on h4 "채널 등록" at bounding box center [78, 114] width 57 height 14
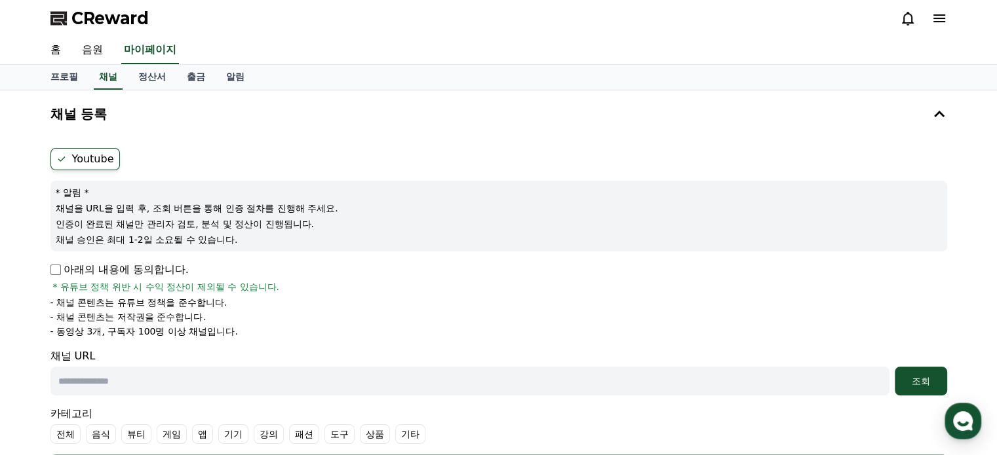
scroll to position [66, 0]
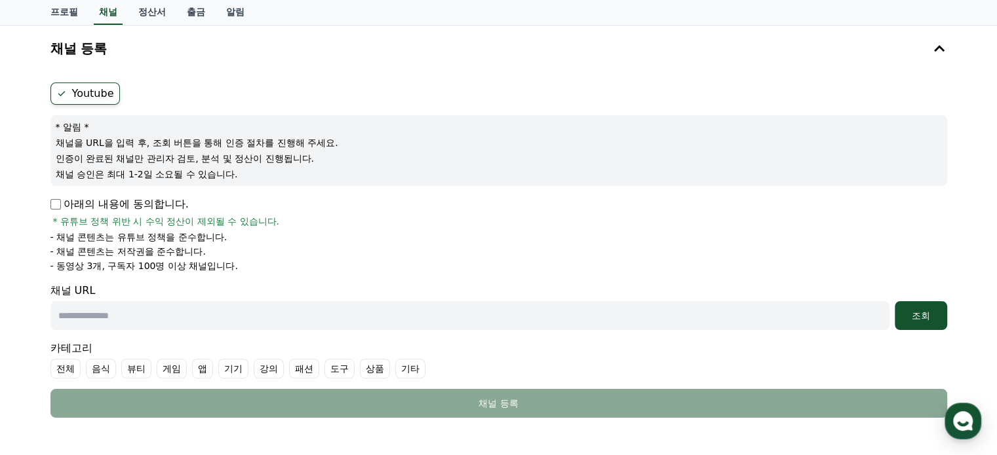
click at [0, 309] on div "채널 등록 Youtube * 알림 * 채널을 URL을 입력 후, 조회 버튼을 통해 인증 절차를 진행해 주세요. 인증이 완료된 채널만 관리자 검…" at bounding box center [498, 284] width 997 height 518
click at [14, 305] on div "채널 등록 Youtube * 알림 * 채널을 URL을 입력 후, 조회 버튼을 통해 인증 절차를 진행해 주세요. 인증이 완료된 채널만 관리자 검…" at bounding box center [498, 284] width 997 height 518
click at [18, 353] on div "채널 등록 Youtube * 알림 * 채널을 URL을 입력 후, 조회 버튼을 통해 인증 절차를 진행해 주세요. 인증이 완료된 채널만 관리자 검…" at bounding box center [498, 284] width 997 height 518
click at [10, 340] on div "채널 등록 Youtube * 알림 * 채널을 URL을 입력 후, 조회 버튼을 통해 인증 절차를 진행해 주세요. 인증이 완료된 채널만 관리자 검…" at bounding box center [498, 284] width 997 height 518
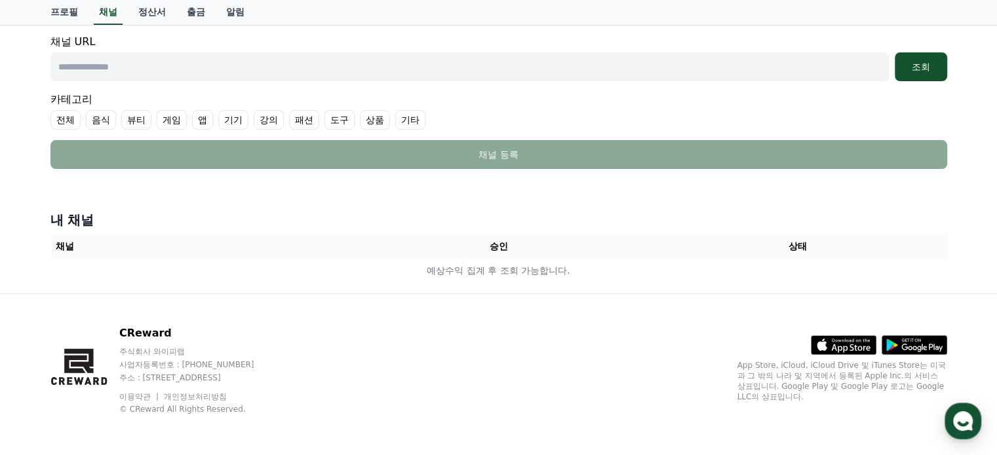
scroll to position [0, 0]
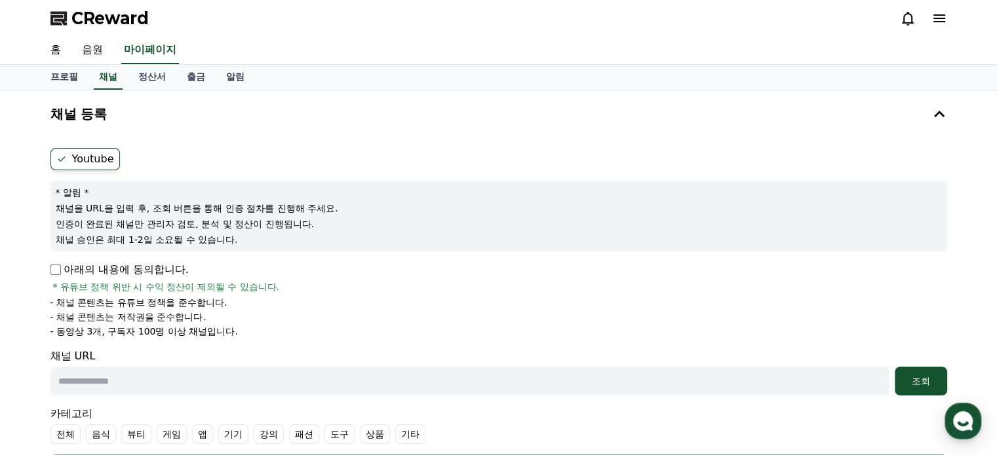
click at [9, 330] on div "채널 등록 Youtube * 알림 * 채널을 URL을 입력 후, 조회 버튼을 통해 인증 절차를 진행해 주세요. 인증이 완료된 채널만 관리자 검…" at bounding box center [498, 349] width 997 height 518
click at [0, 155] on div "채널 등록 Youtube * 알림 * 채널을 URL을 입력 후, 조회 버튼을 통해 인증 절차를 진행해 주세요. 인증이 완료된 채널만 관리자 검…" at bounding box center [498, 349] width 997 height 518
click at [100, 11] on span "CReward" at bounding box center [109, 18] width 77 height 21
